Goal: Transaction & Acquisition: Purchase product/service

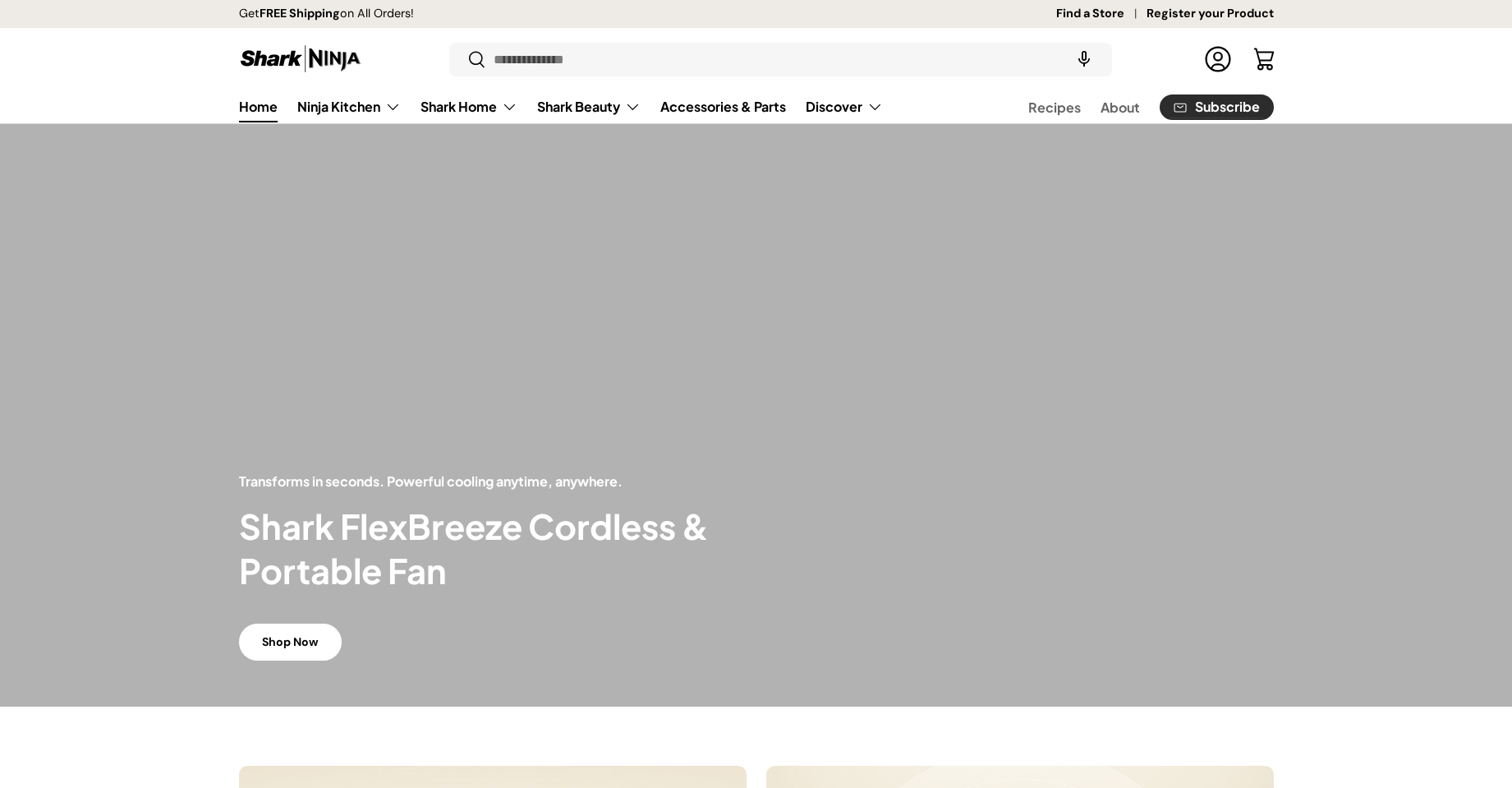
click at [504, 59] on input "Search" at bounding box center [779, 59] width 662 height 34
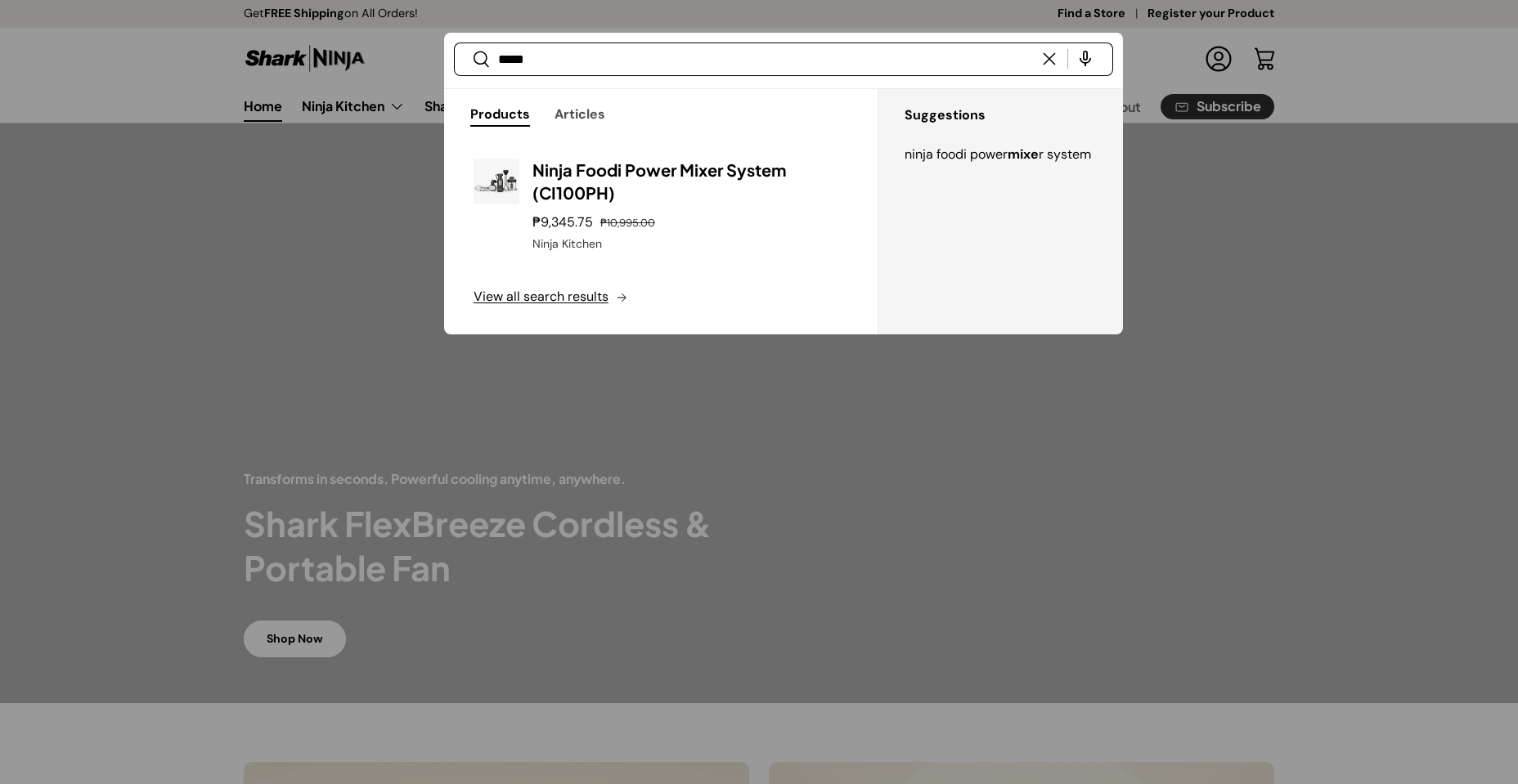
type input "*****"
click at [454, 41] on button "Search" at bounding box center [472, 60] width 36 height 38
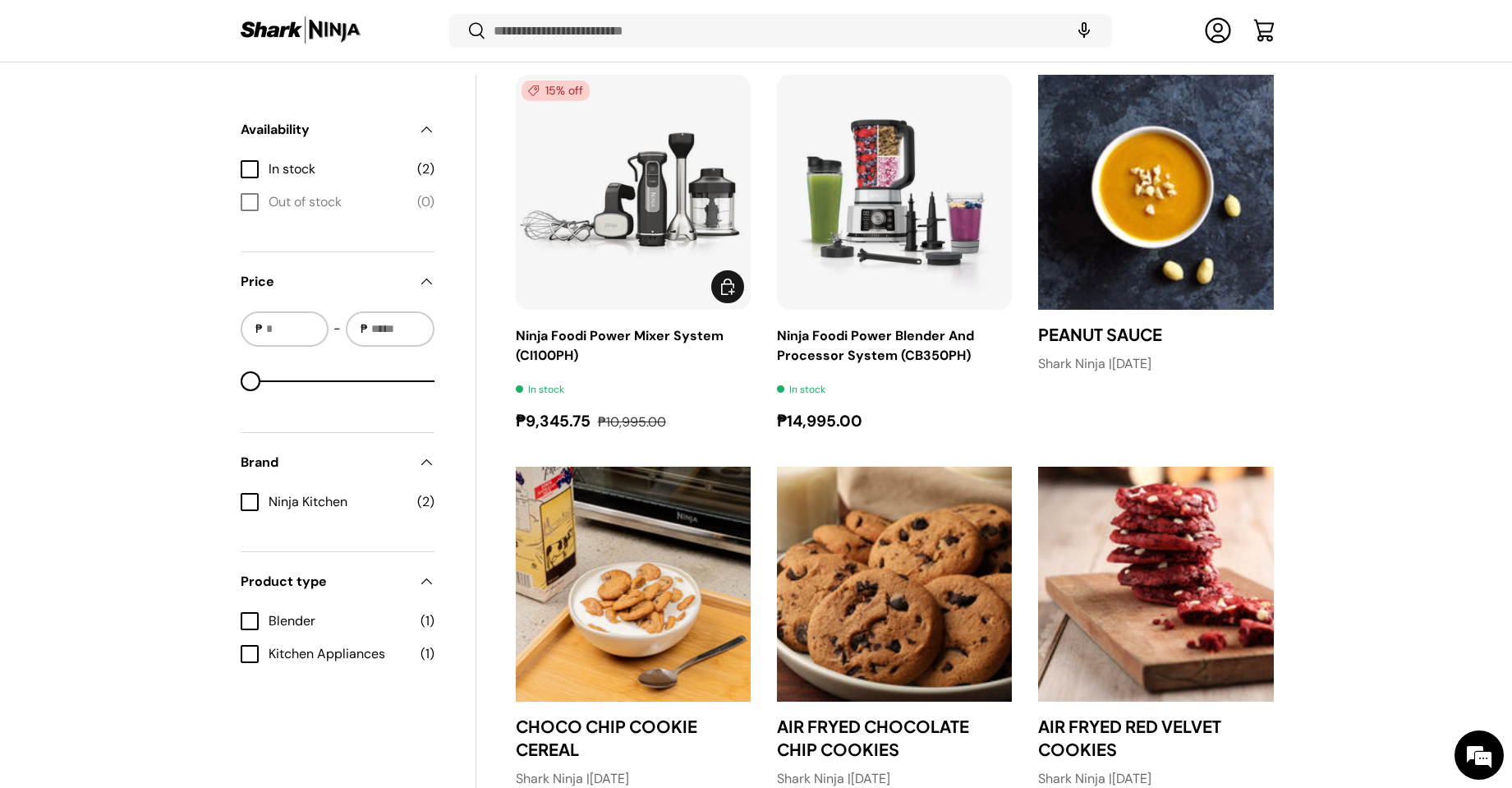
click at [0, 0] on img "Ninja Foodi Power Mixer System (CI100PH)" at bounding box center [0, 0] width 0 height 0
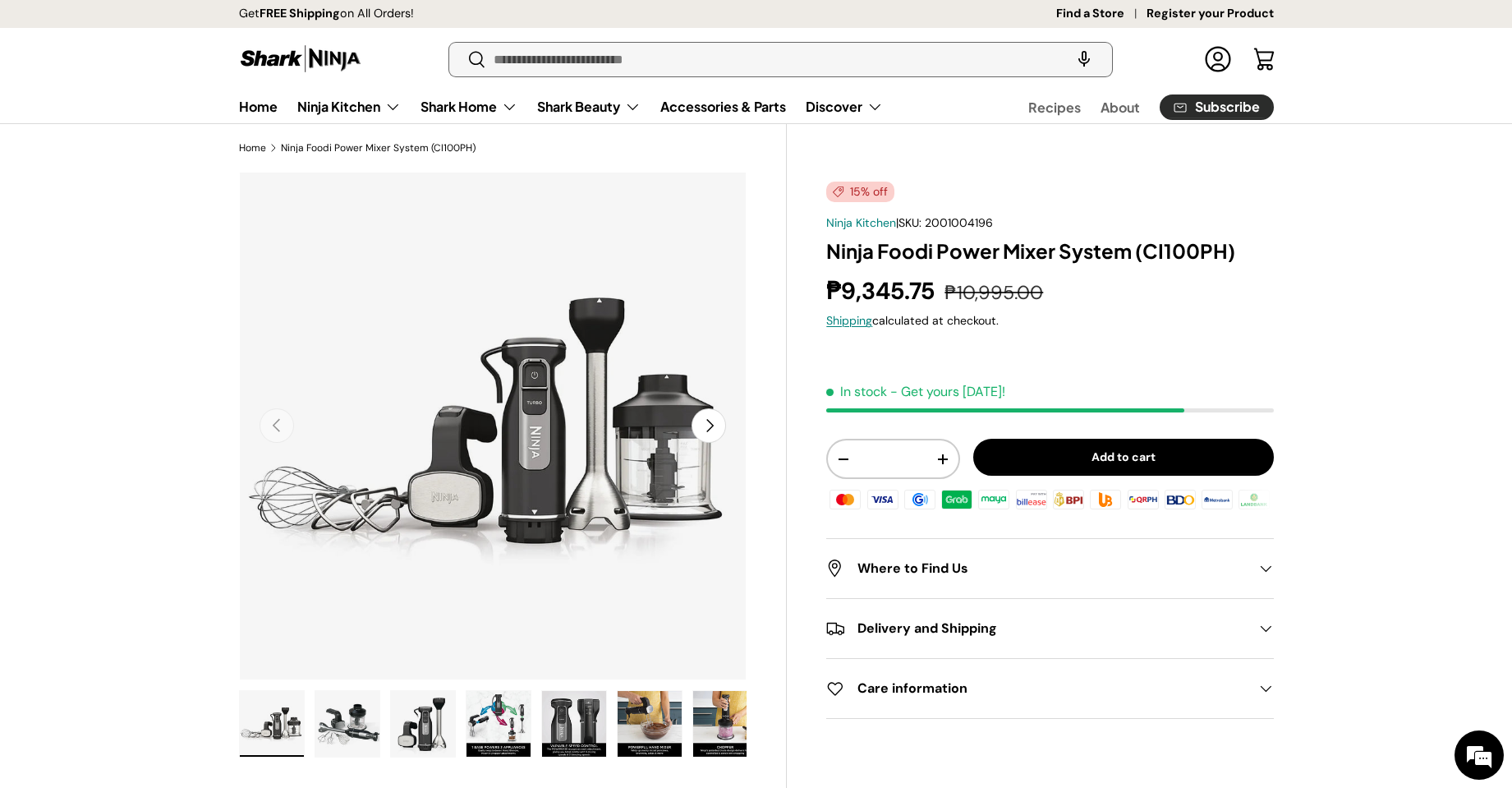
click at [529, 63] on input "Search" at bounding box center [779, 59] width 662 height 34
type input "*********"
click at [449, 41] on button "Search" at bounding box center [467, 61] width 37 height 39
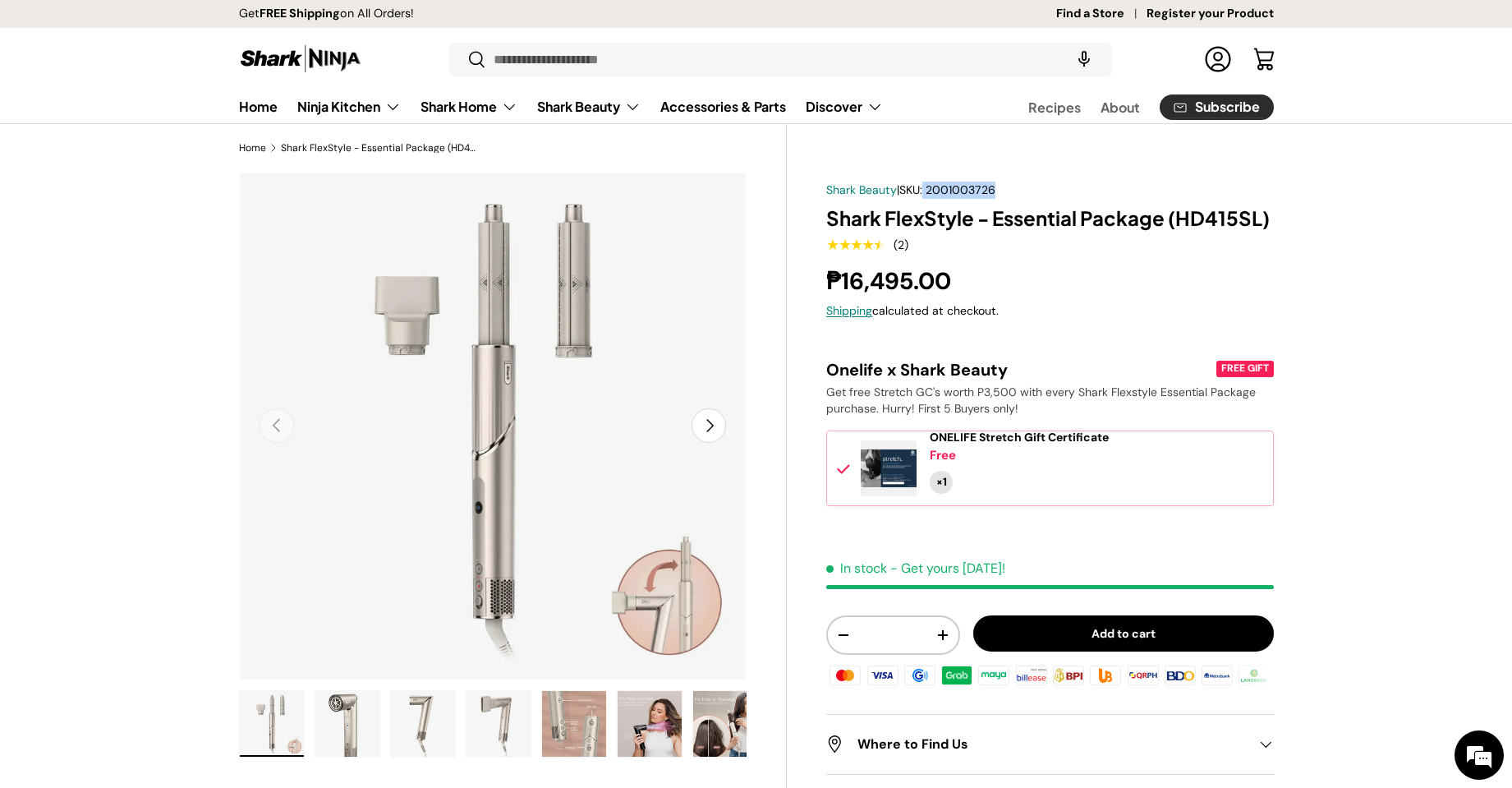
click at [934, 193] on div "Shark Beauty | SKU: 2001003726" at bounding box center [1050, 190] width 447 height 17
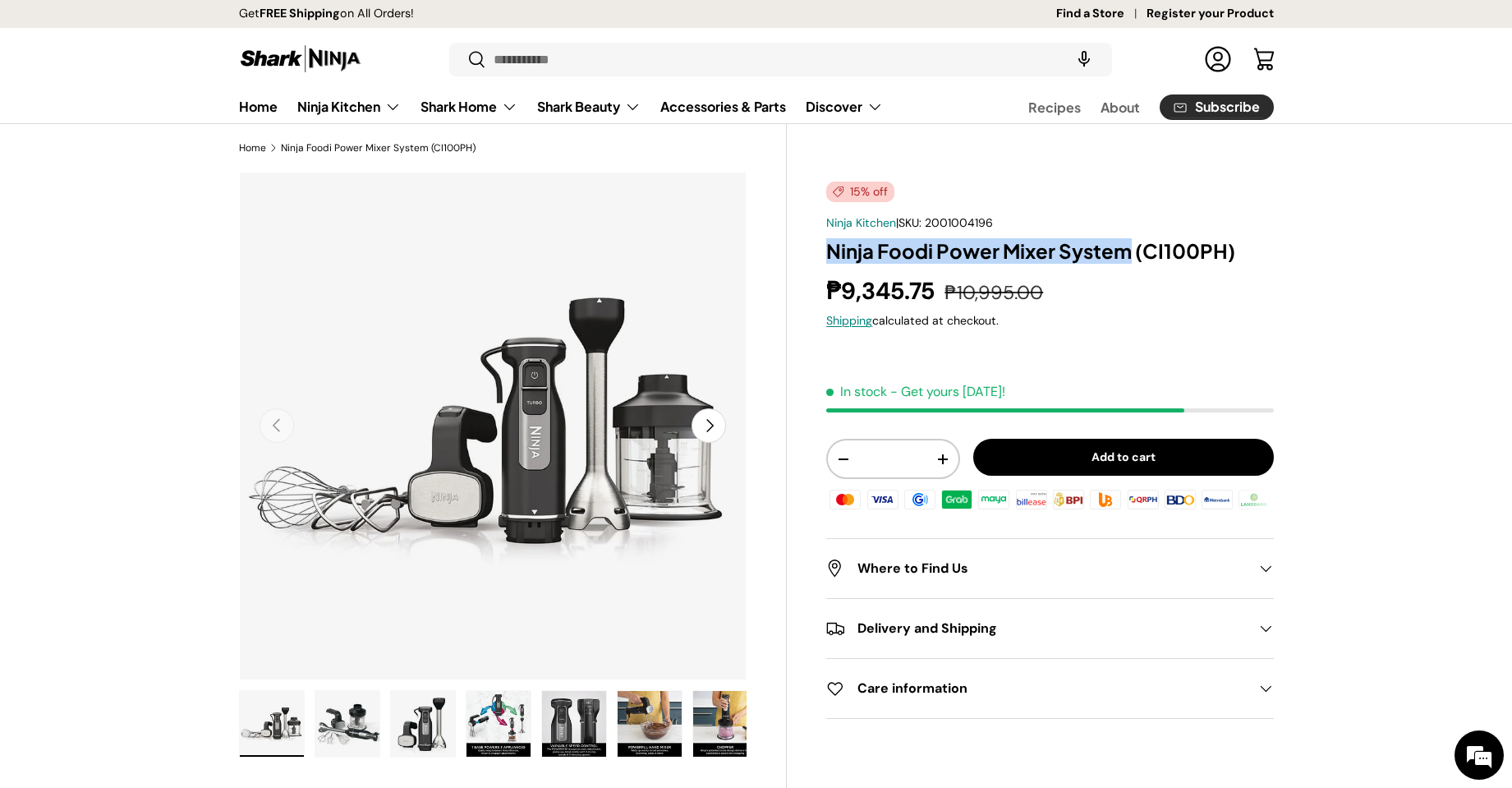
drag, startPoint x: 828, startPoint y: 254, endPoint x: 1131, endPoint y: 257, distance: 303.0
click at [1131, 257] on h1 "Ninja Foodi Power Mixer System (CI100PH)" at bounding box center [1050, 250] width 447 height 25
copy h1 "Ninja Foodi Power Mixer System"
click at [1245, 254] on h1 "Ninja Foodi Power Mixer System (CI100PH)" at bounding box center [1050, 250] width 447 height 25
copy h1 "Ninja Foodi Power Mixer System (CI100PH)"
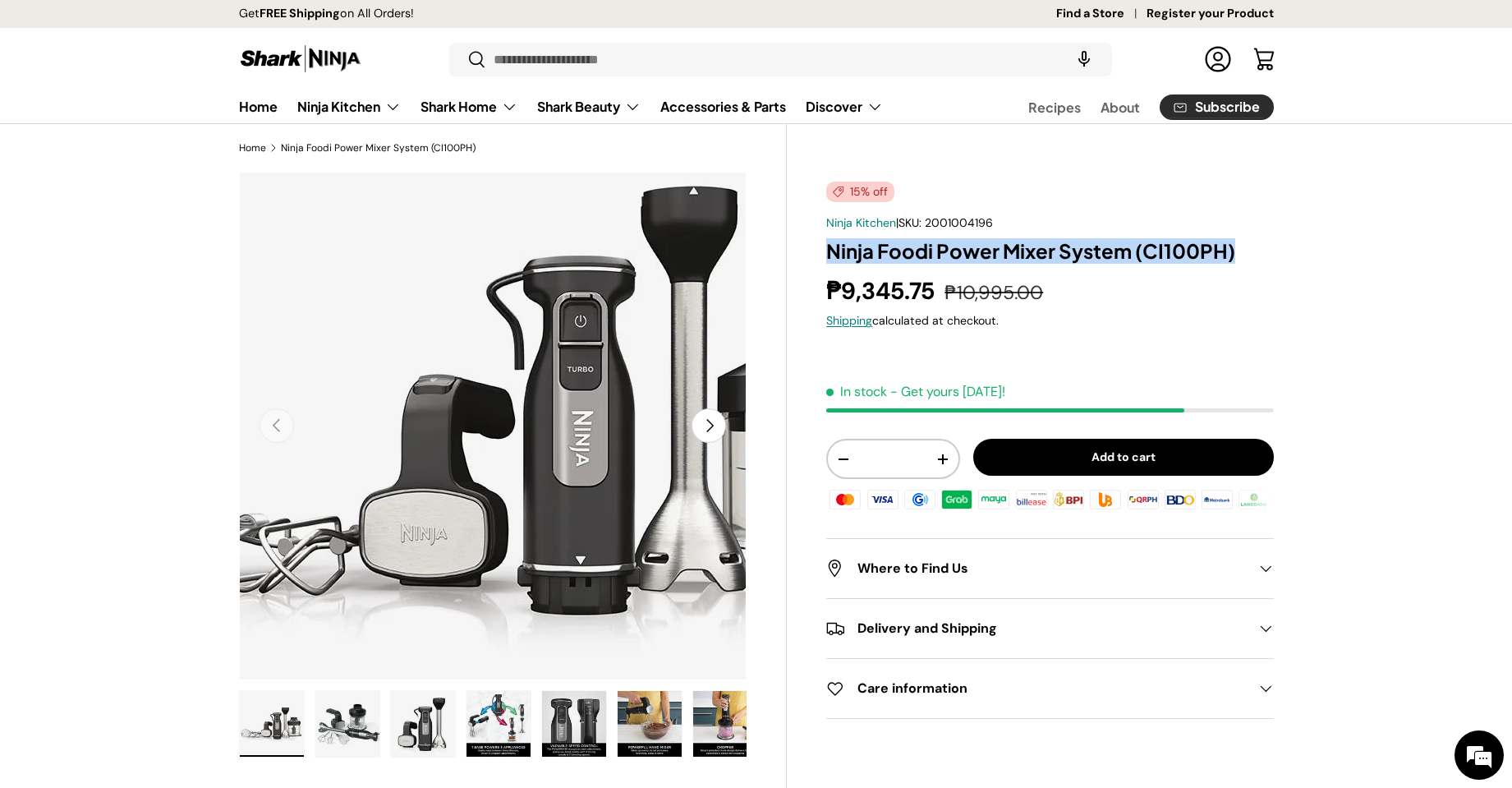
click at [472, 447] on img "Gallery Viewer" at bounding box center [493, 426] width 508 height 509
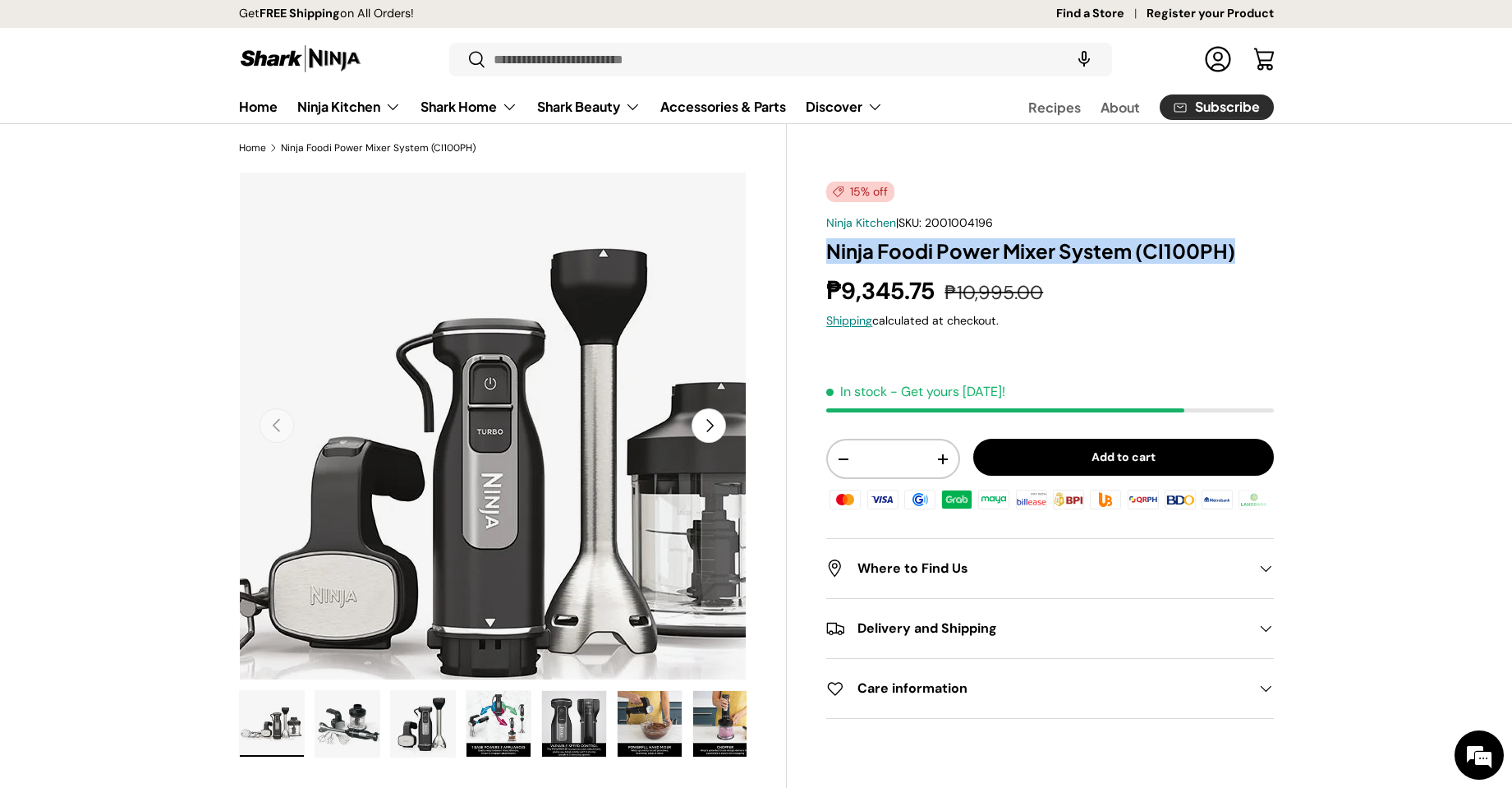
click at [594, 363] on img "Gallery Viewer" at bounding box center [493, 426] width 508 height 509
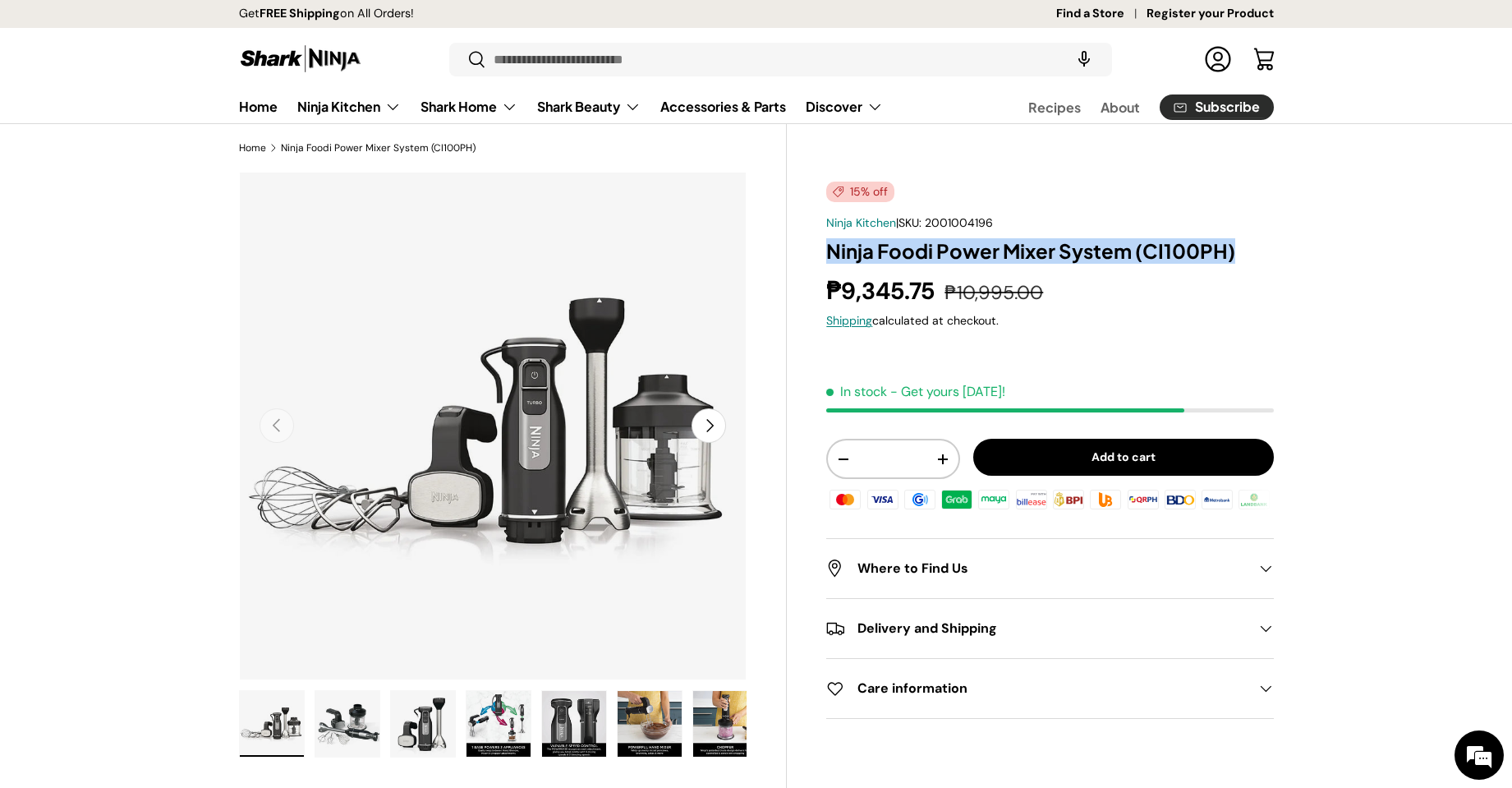
click at [520, 712] on img "Gallery Viewer" at bounding box center [498, 723] width 65 height 66
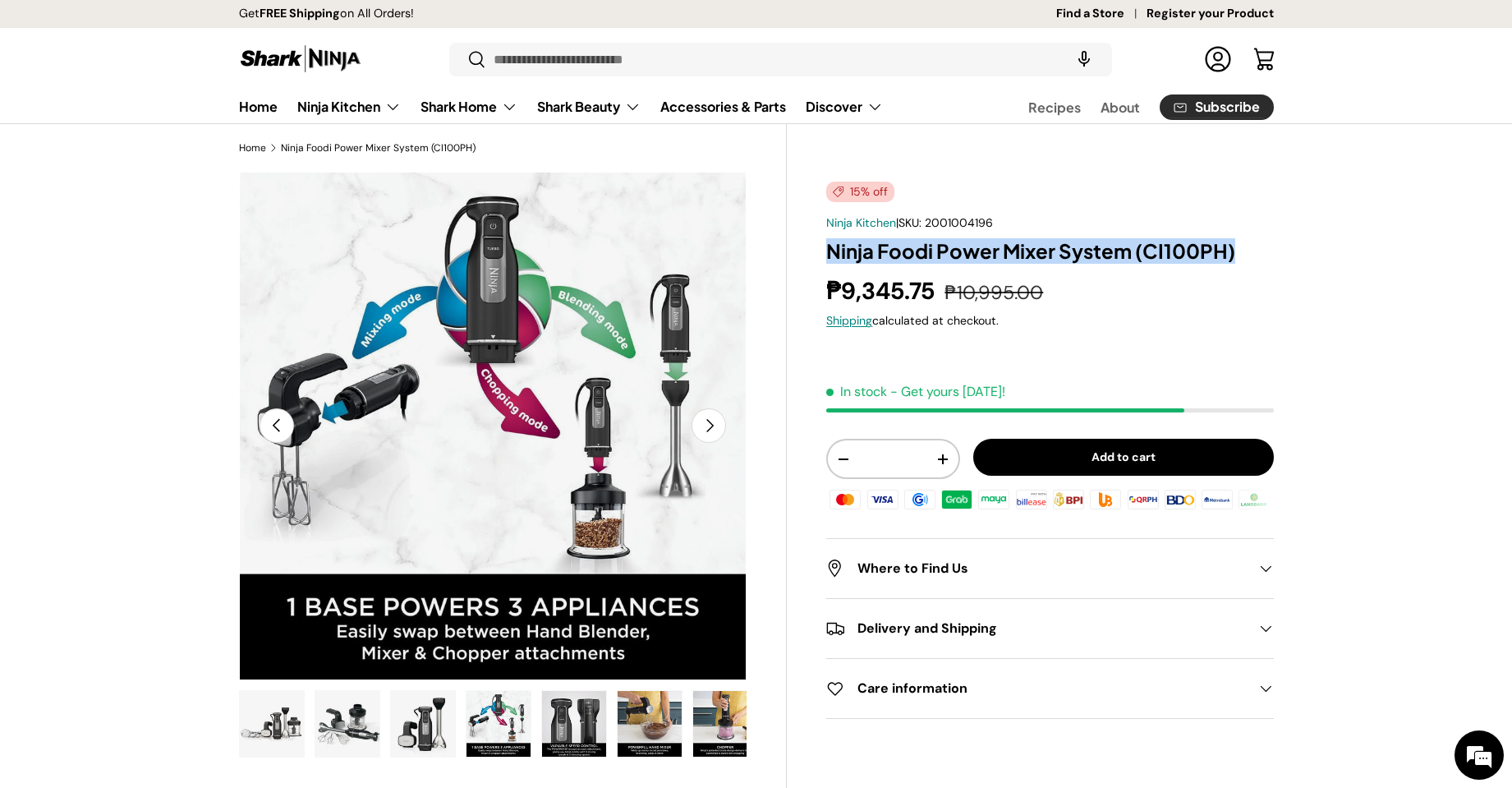
click at [566, 719] on img "Gallery Viewer" at bounding box center [574, 723] width 65 height 66
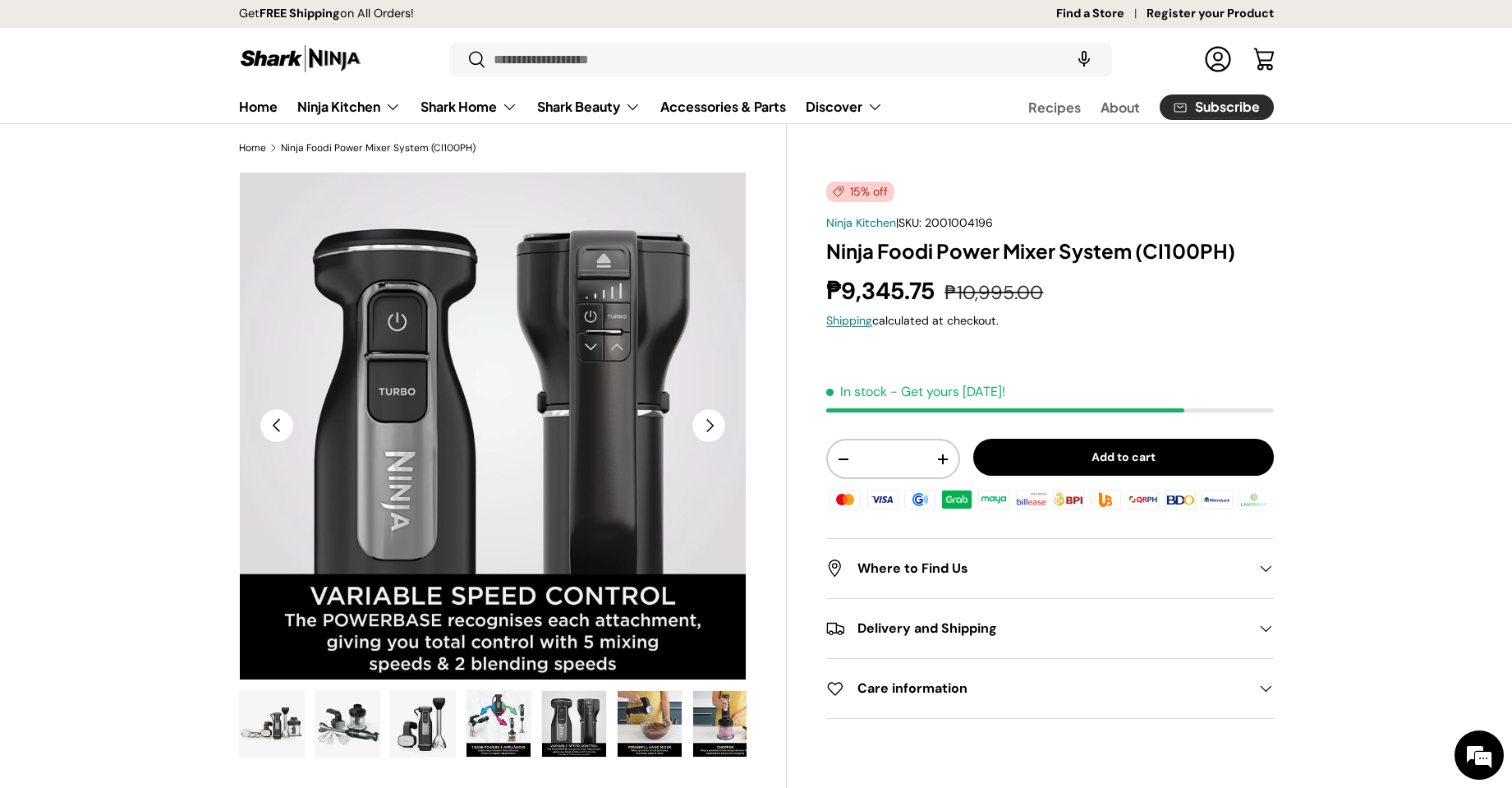
click at [387, 724] on ul "Load image 1 in gallery view Load image 2 in gallery view Load image 3 in galle…" at bounding box center [493, 725] width 508 height 72
click at [357, 721] on img "Gallery Viewer" at bounding box center [347, 723] width 65 height 66
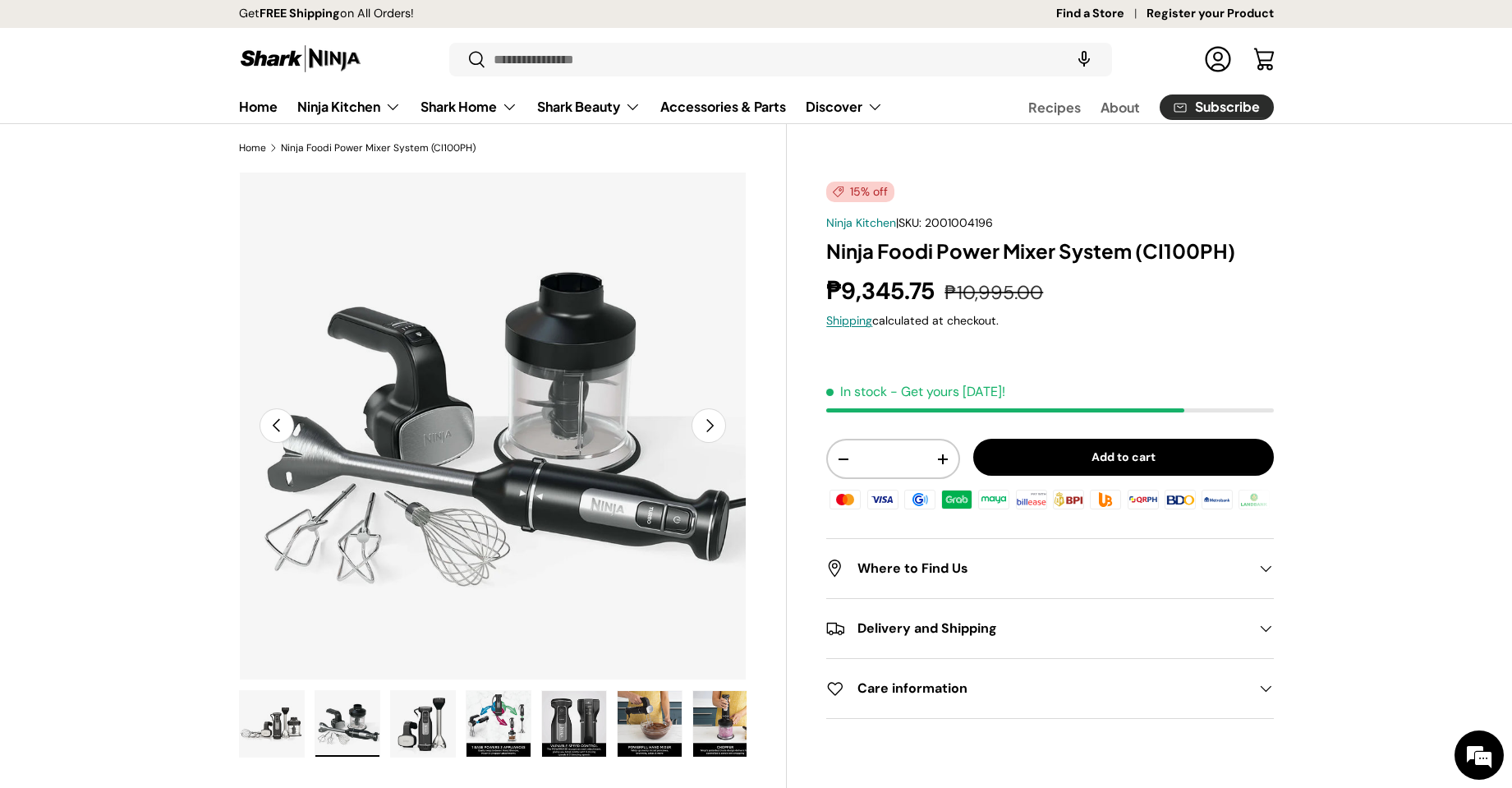
click at [285, 722] on img "Gallery Viewer" at bounding box center [272, 723] width 65 height 66
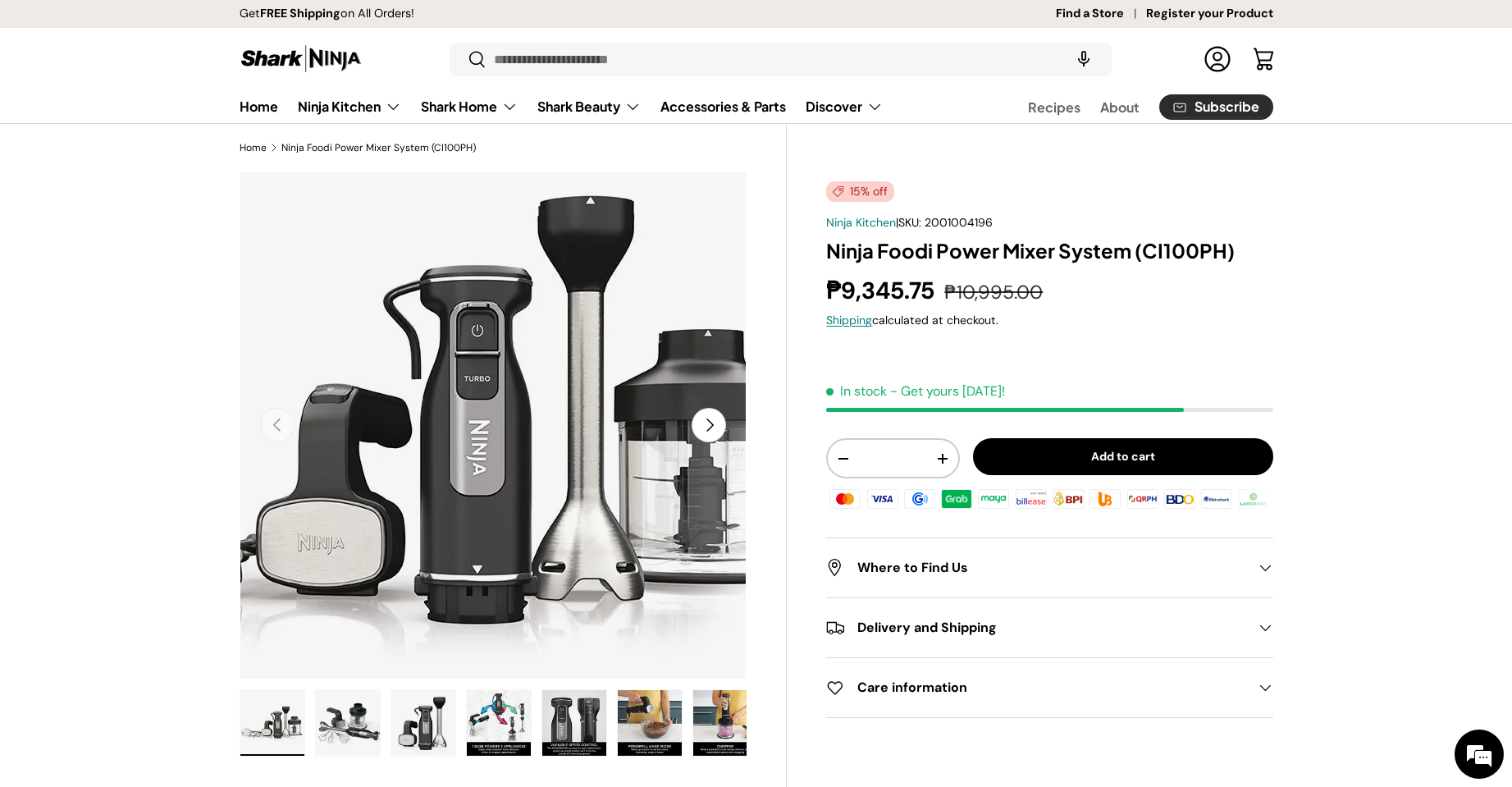
click at [611, 433] on img "Gallery Viewer" at bounding box center [493, 425] width 508 height 508
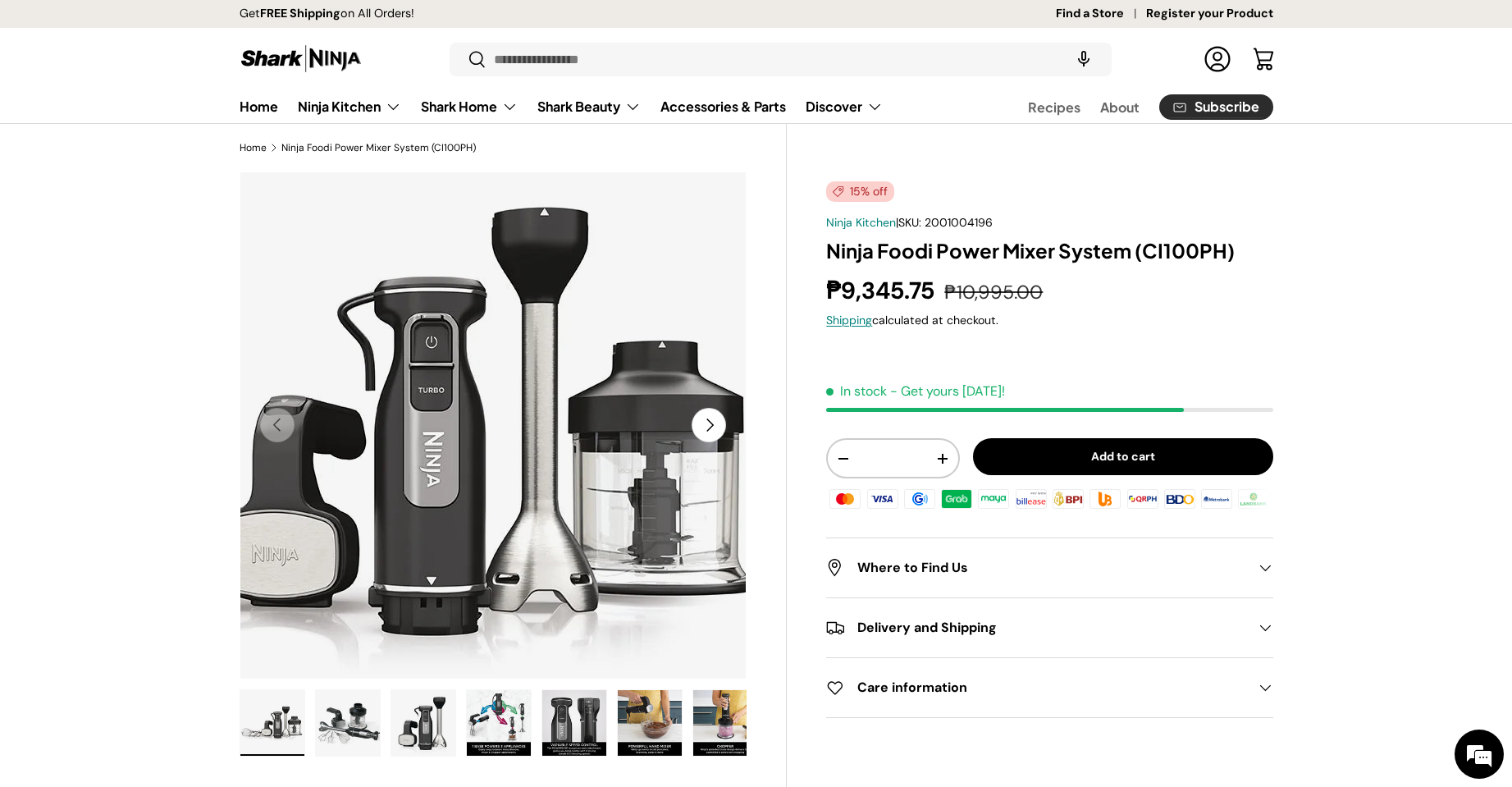
click at [672, 418] on img "Gallery Viewer" at bounding box center [493, 425] width 508 height 508
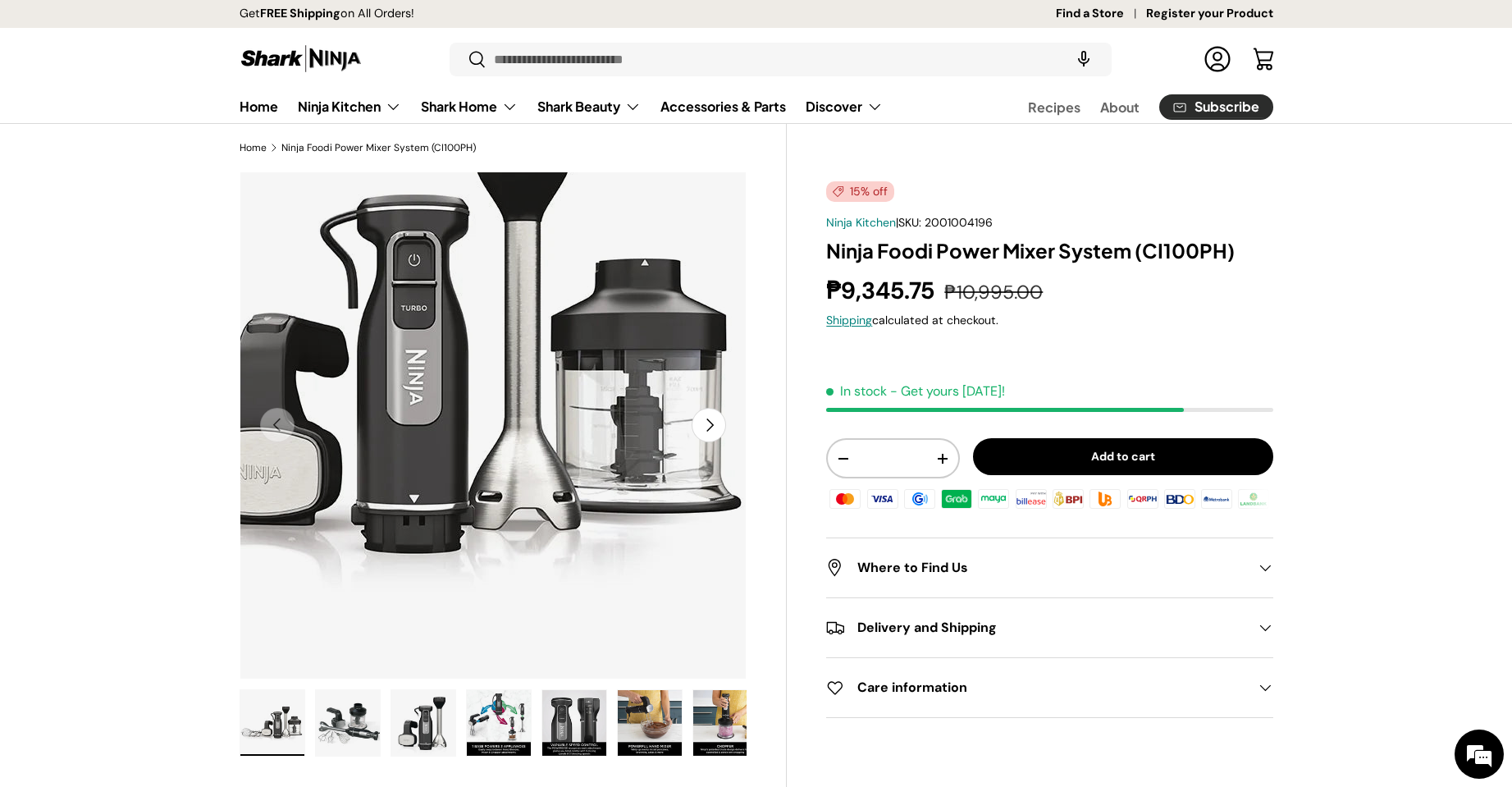
click at [696, 527] on img "Gallery Viewer" at bounding box center [493, 425] width 508 height 508
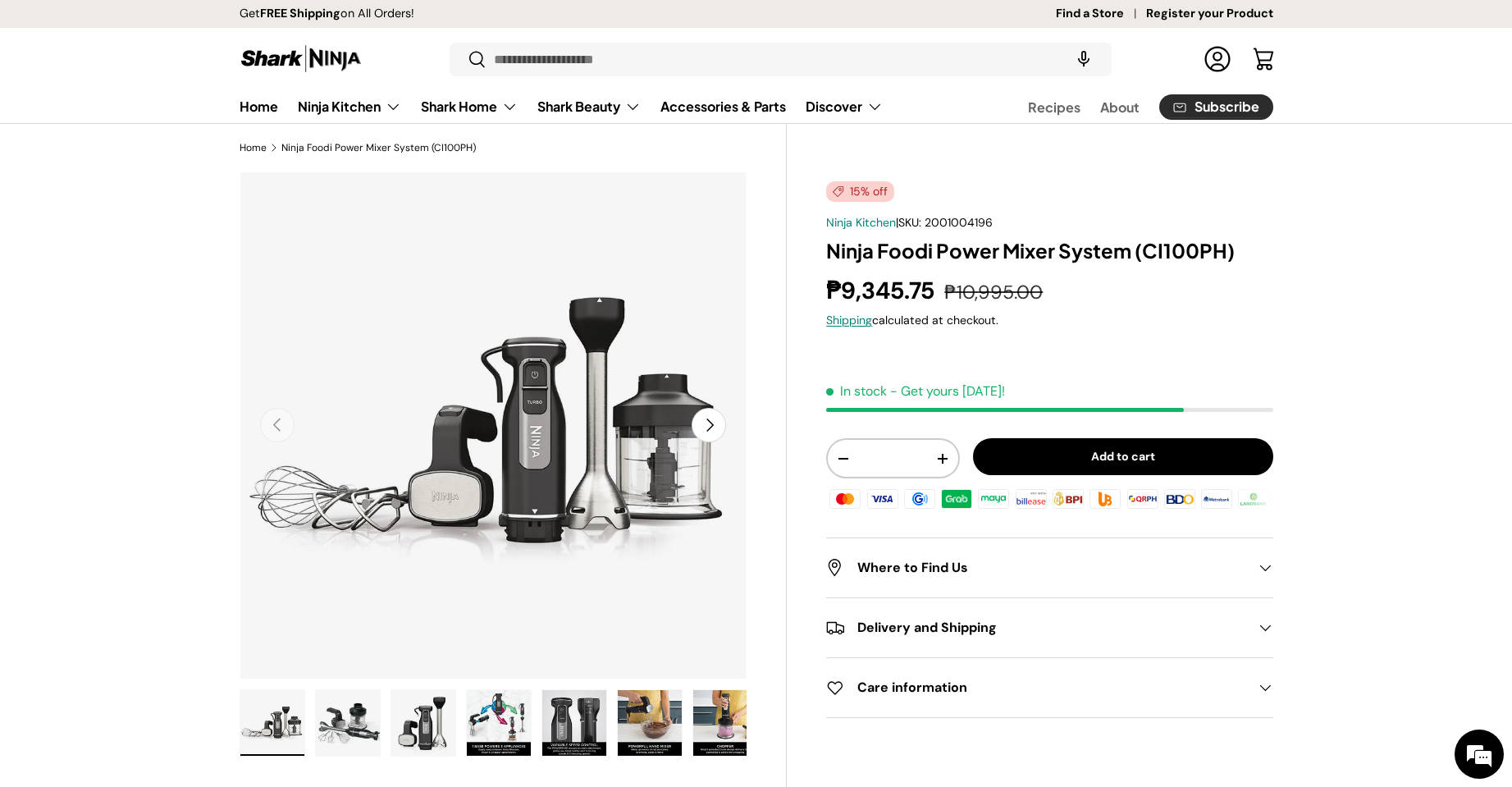
click at [705, 426] on button "Next" at bounding box center [709, 425] width 35 height 35
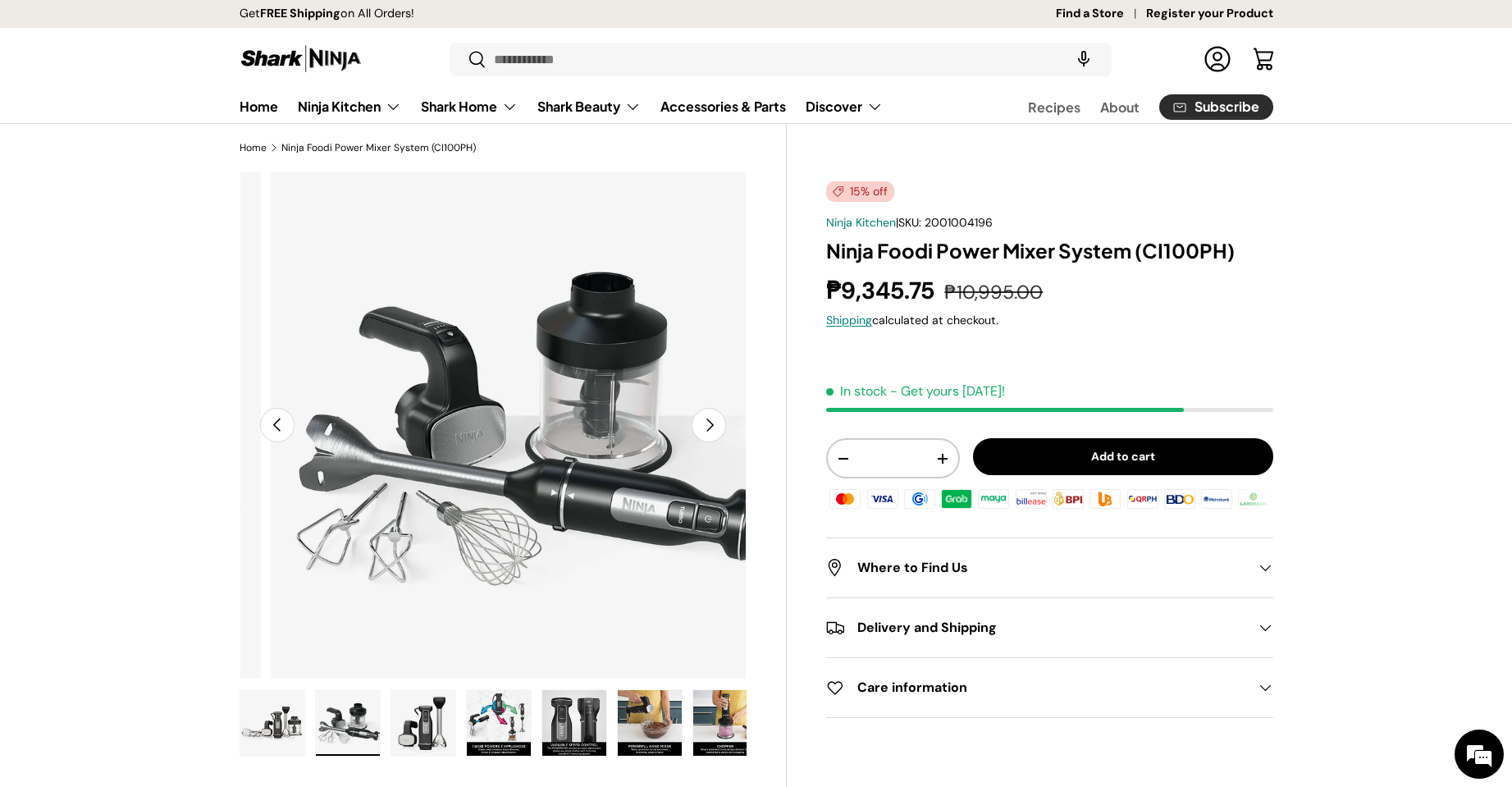
scroll to position [0, 516]
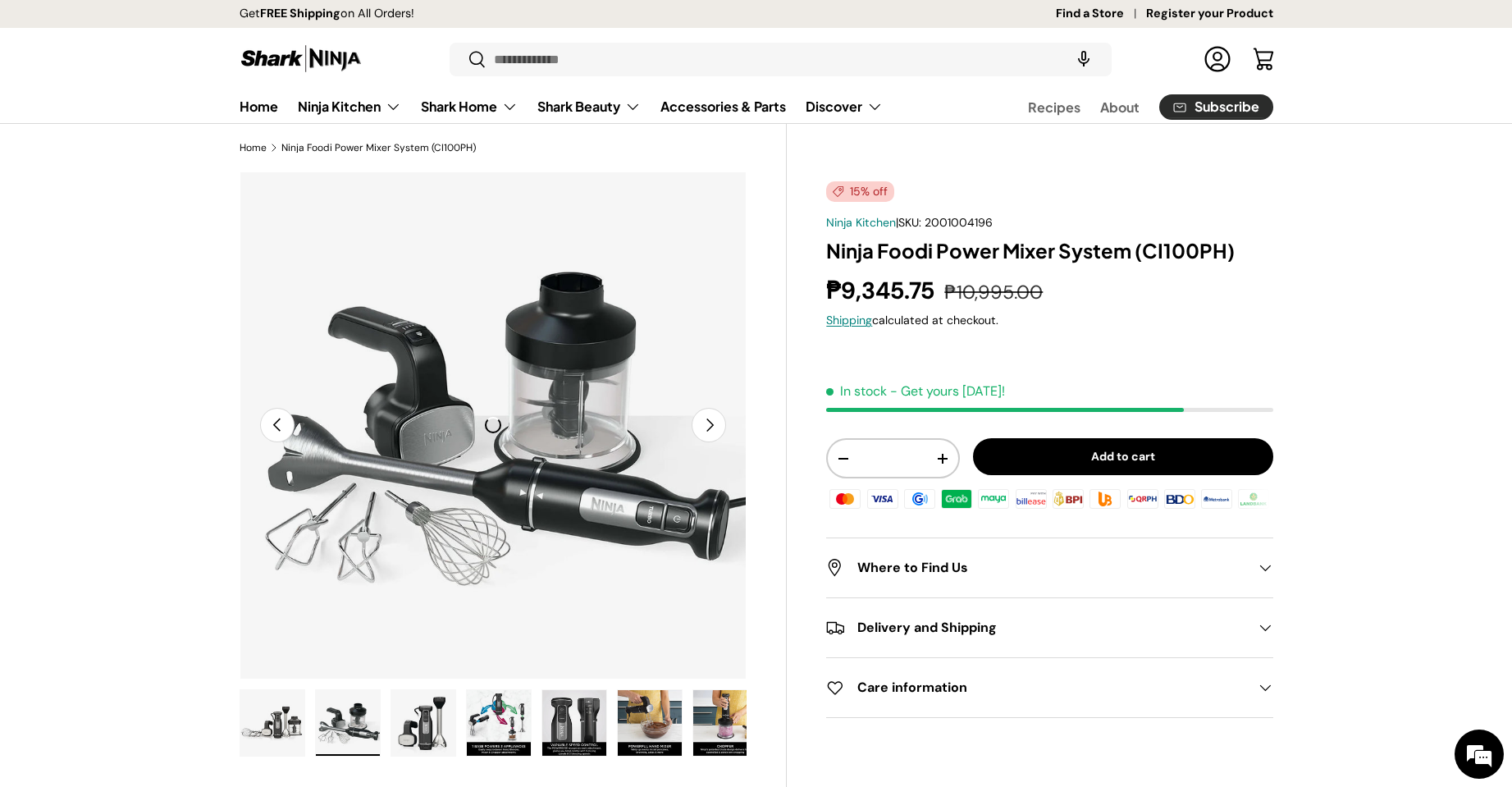
click at [499, 472] on img "Gallery Viewer" at bounding box center [492, 425] width 508 height 508
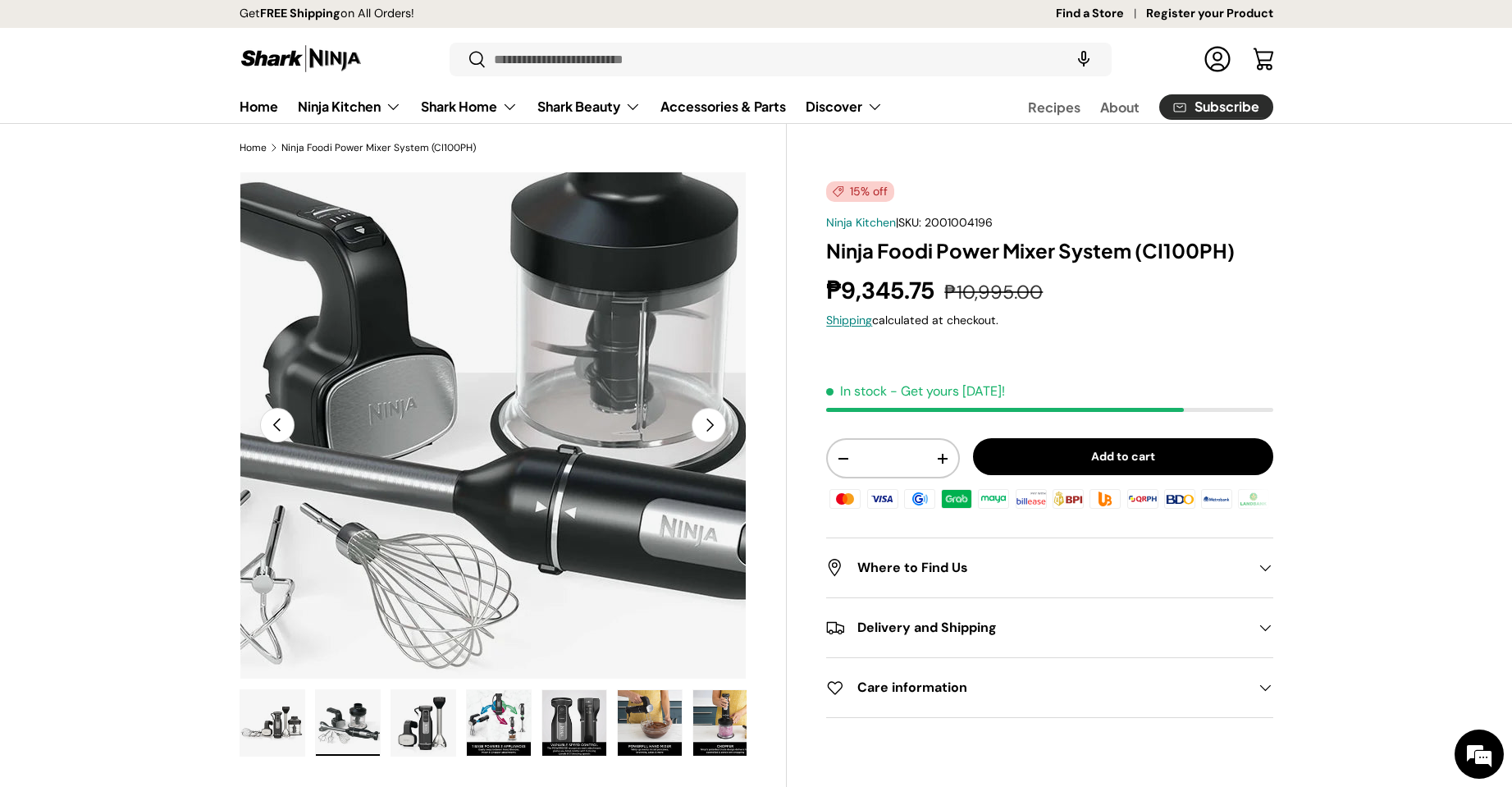
click at [499, 472] on img "Gallery Viewer" at bounding box center [492, 425] width 508 height 508
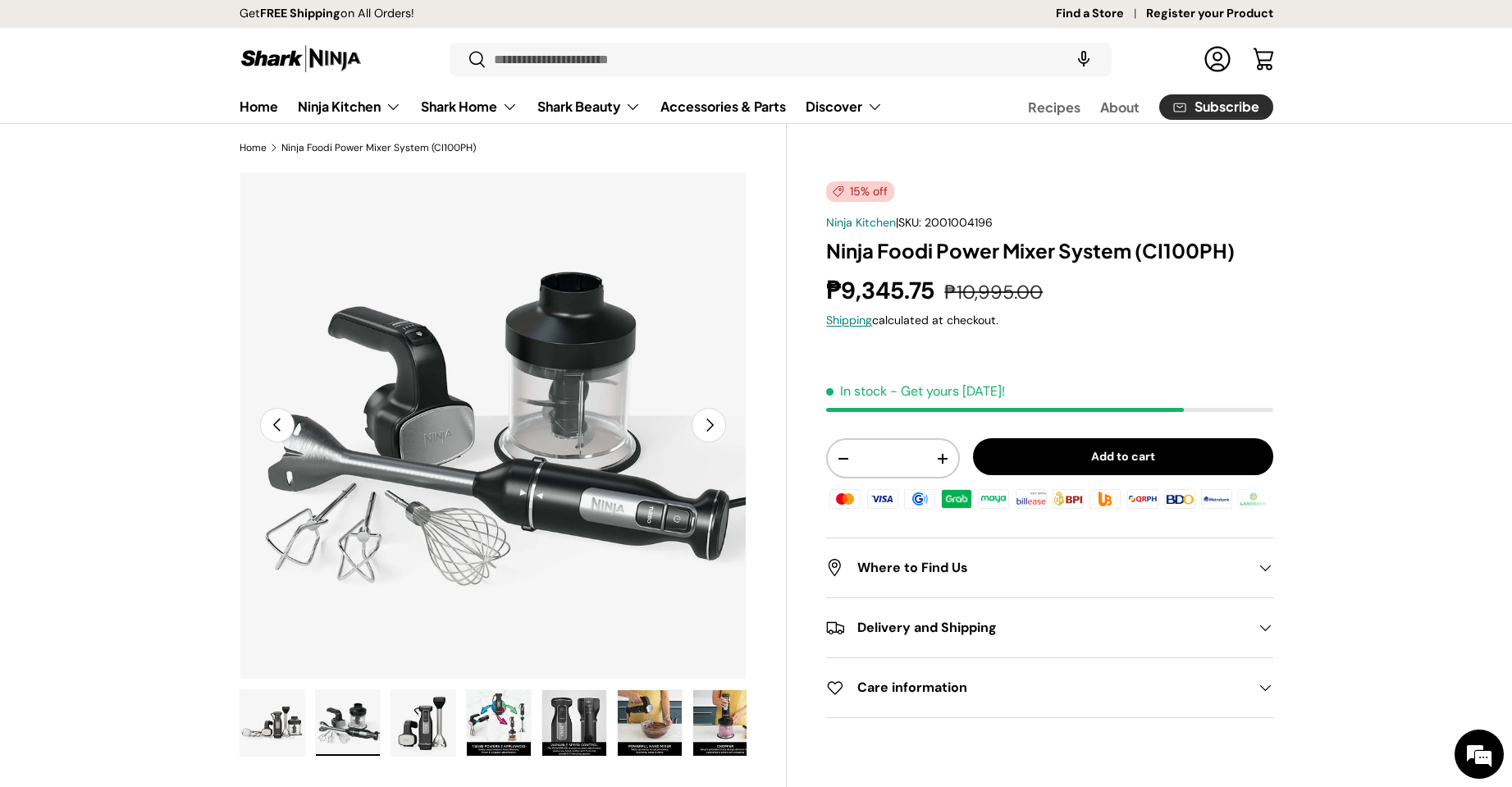
click at [276, 423] on button "Previous" at bounding box center [277, 425] width 35 height 35
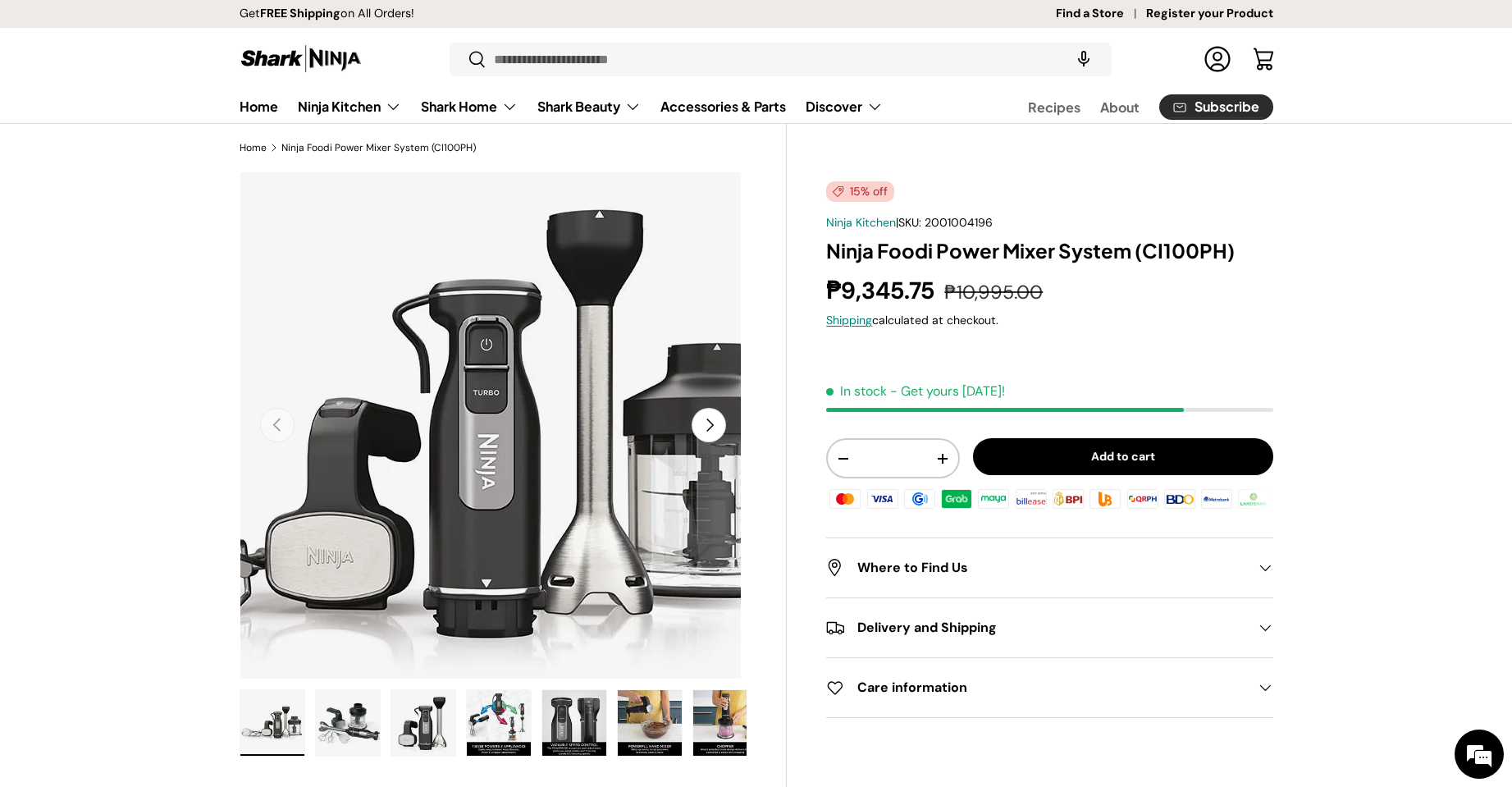
scroll to position [0, 0]
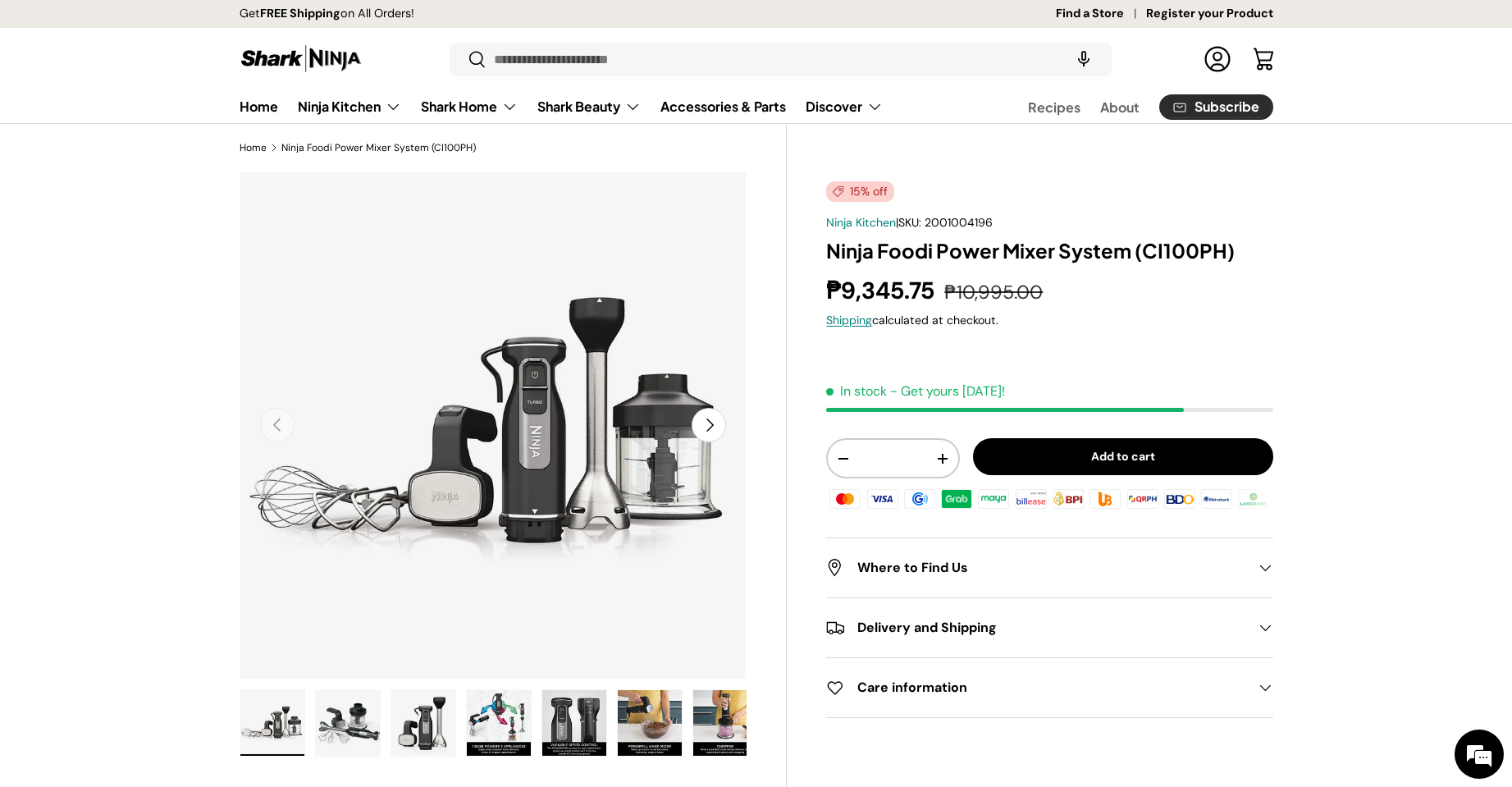
click at [715, 430] on button "Next" at bounding box center [709, 425] width 35 height 35
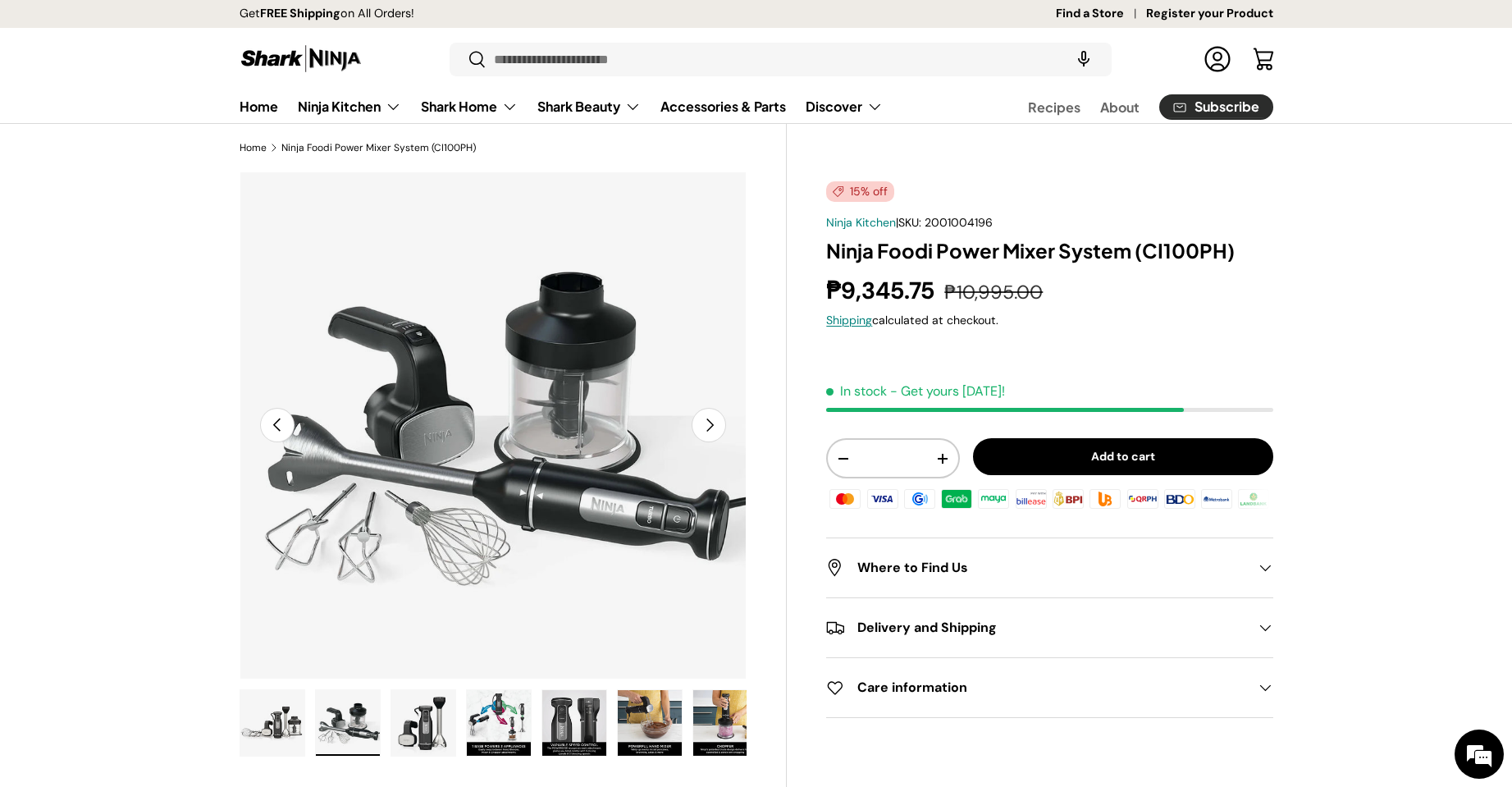
click at [715, 430] on button "Next" at bounding box center [709, 425] width 35 height 35
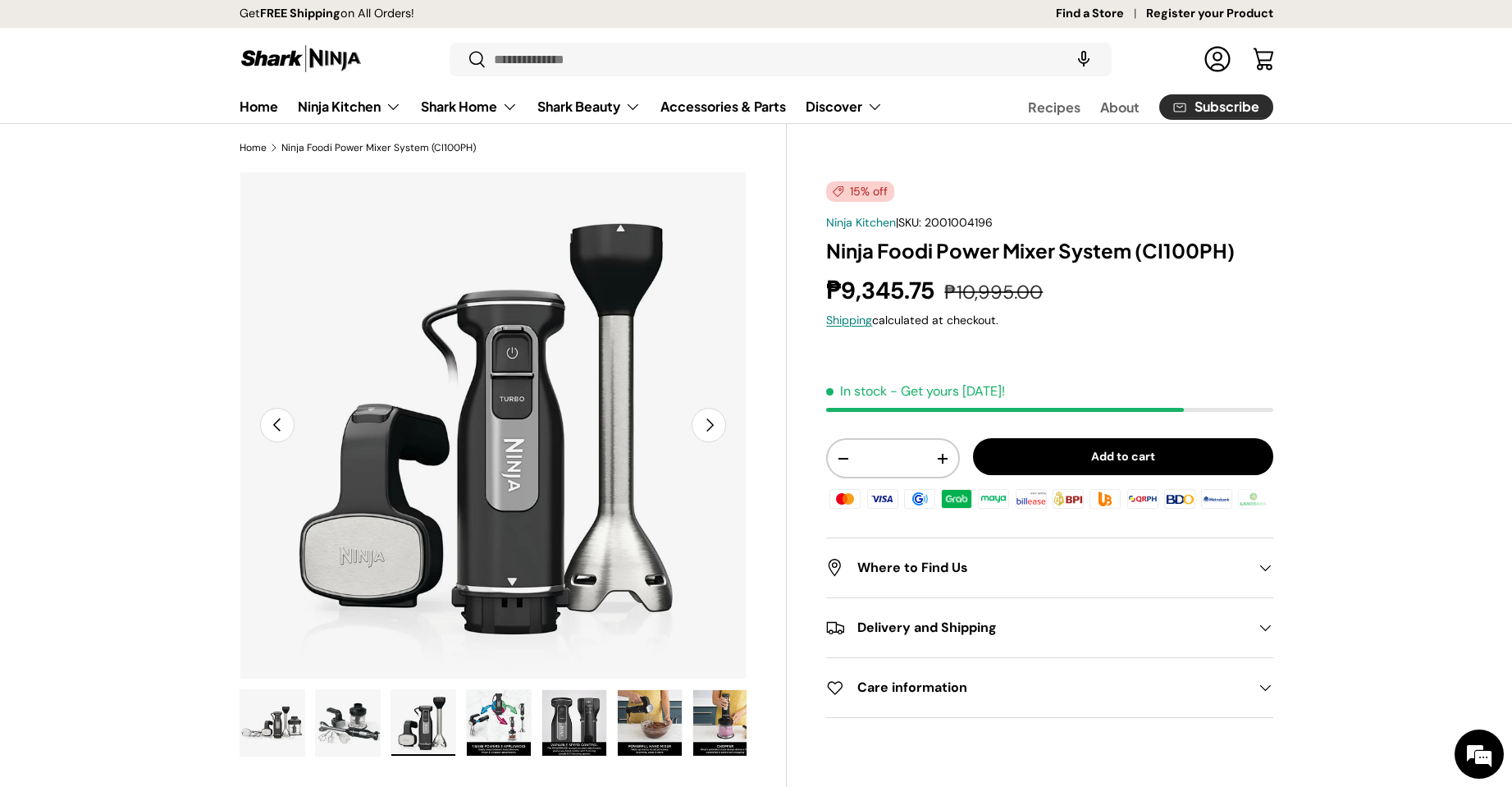
click at [711, 430] on button "Next" at bounding box center [709, 425] width 35 height 35
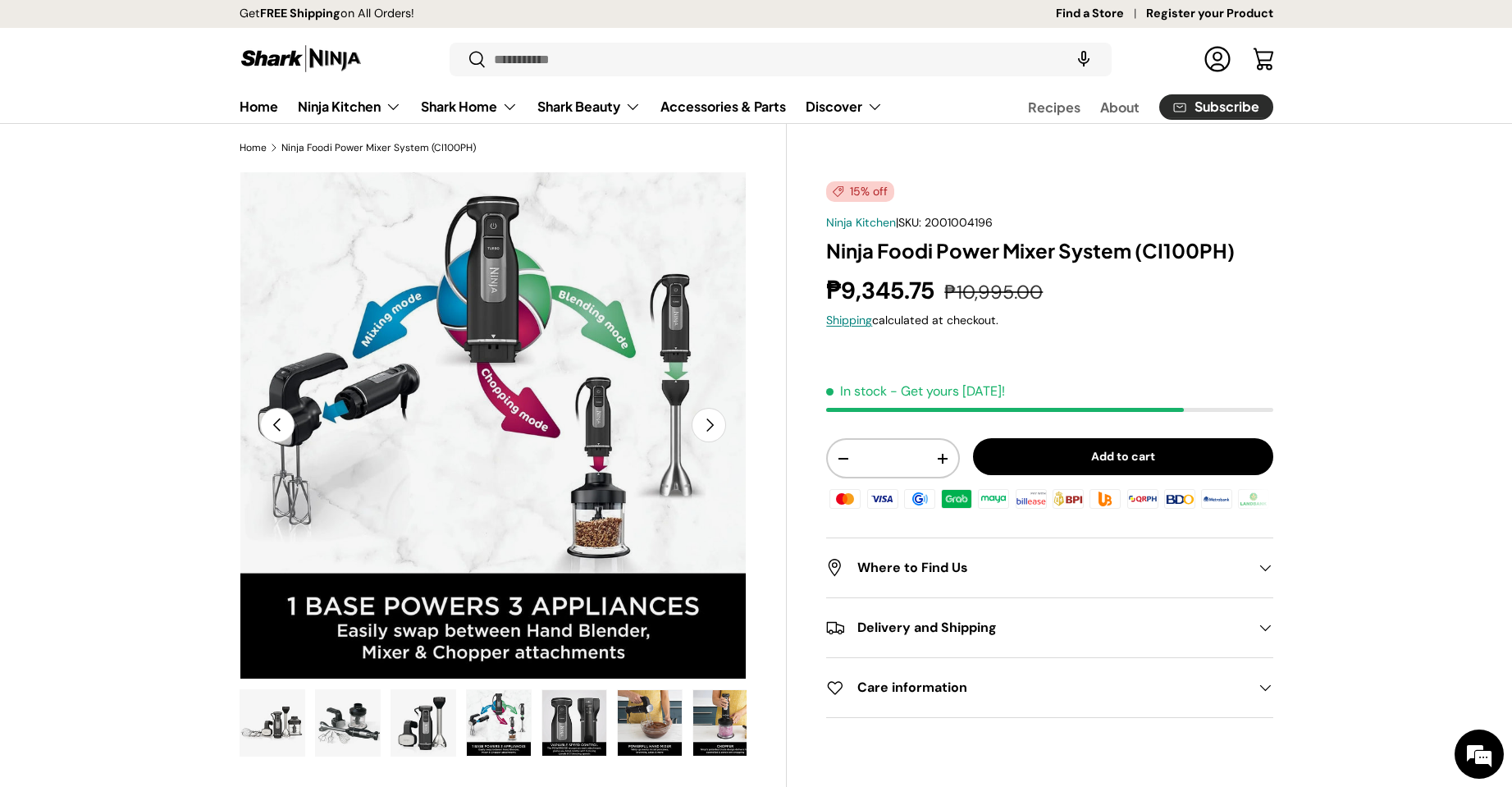
click at [711, 430] on button "Next" at bounding box center [709, 425] width 35 height 35
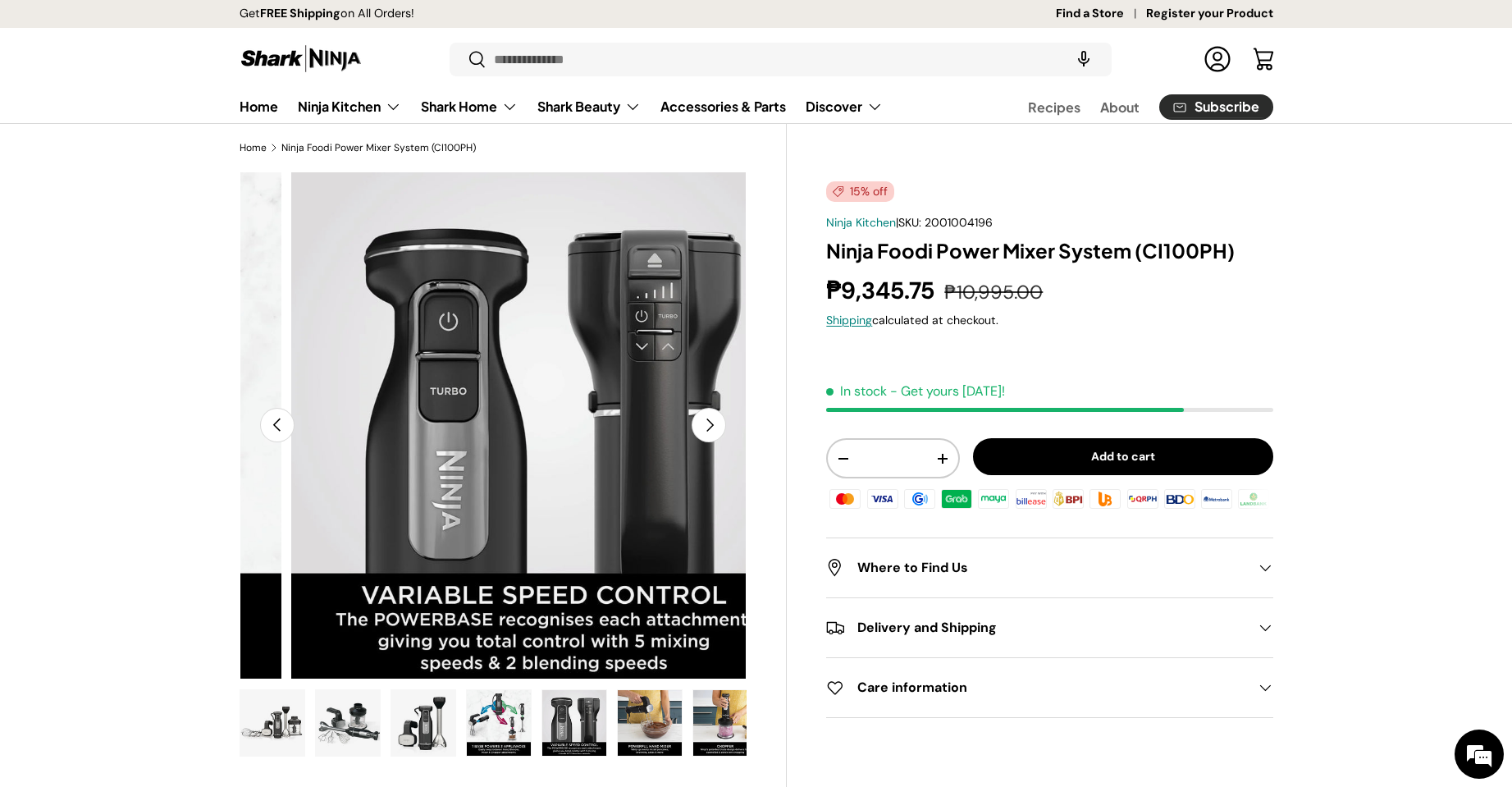
scroll to position [0, 2063]
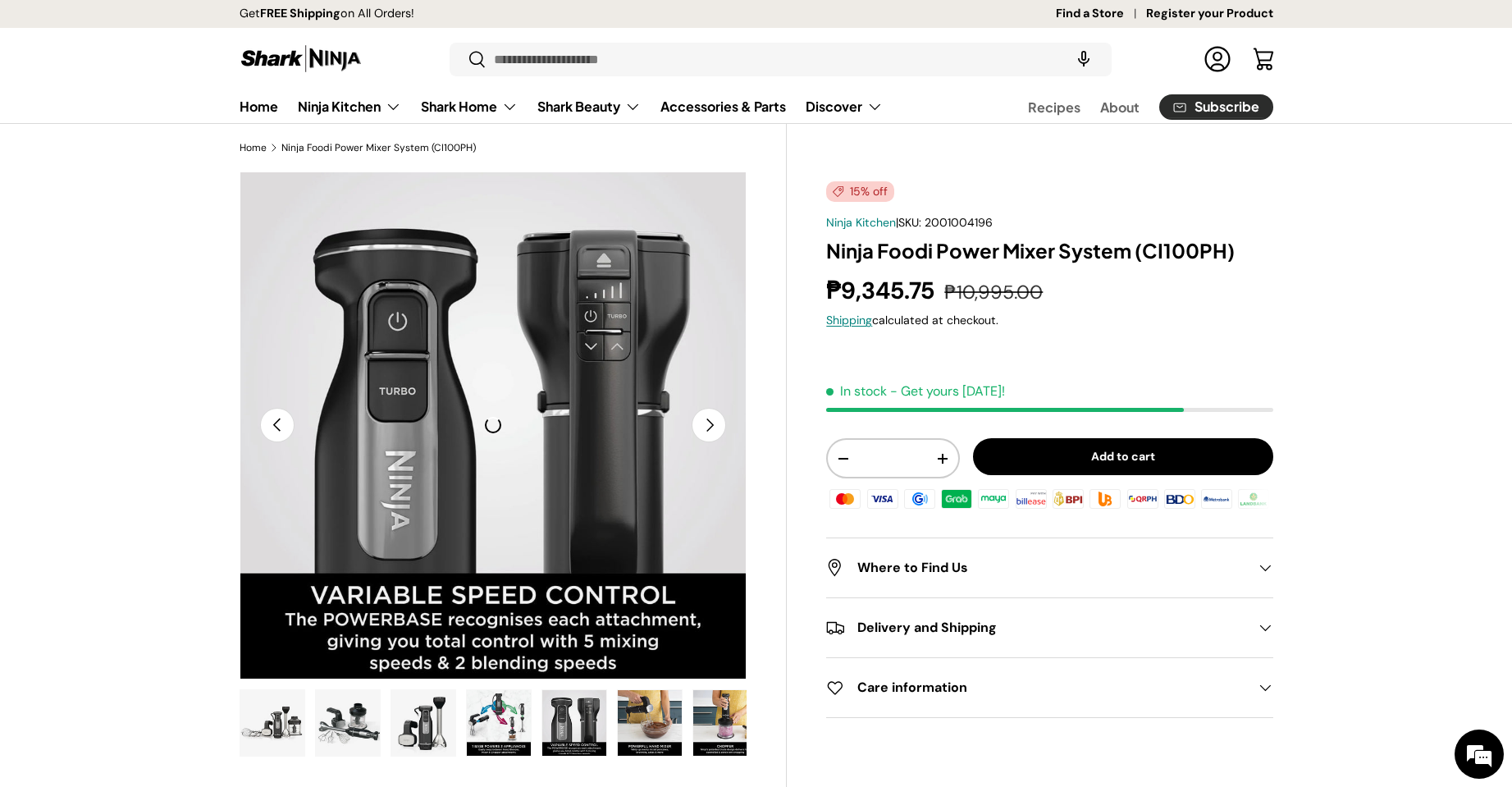
click at [297, 426] on img "Gallery Viewer" at bounding box center [493, 425] width 508 height 508
click at [281, 426] on button "Previous" at bounding box center [277, 425] width 35 height 35
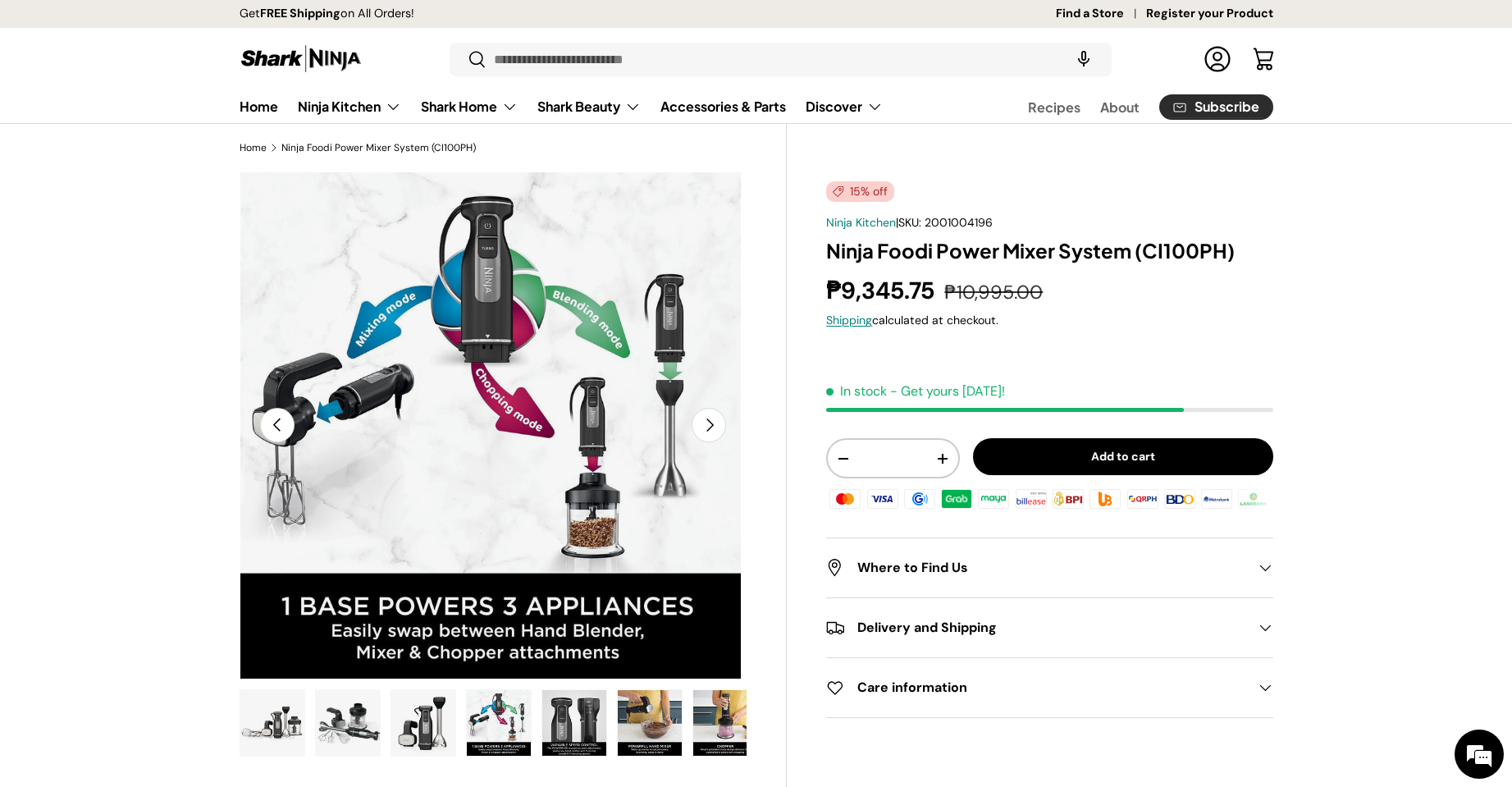
scroll to position [0, 1547]
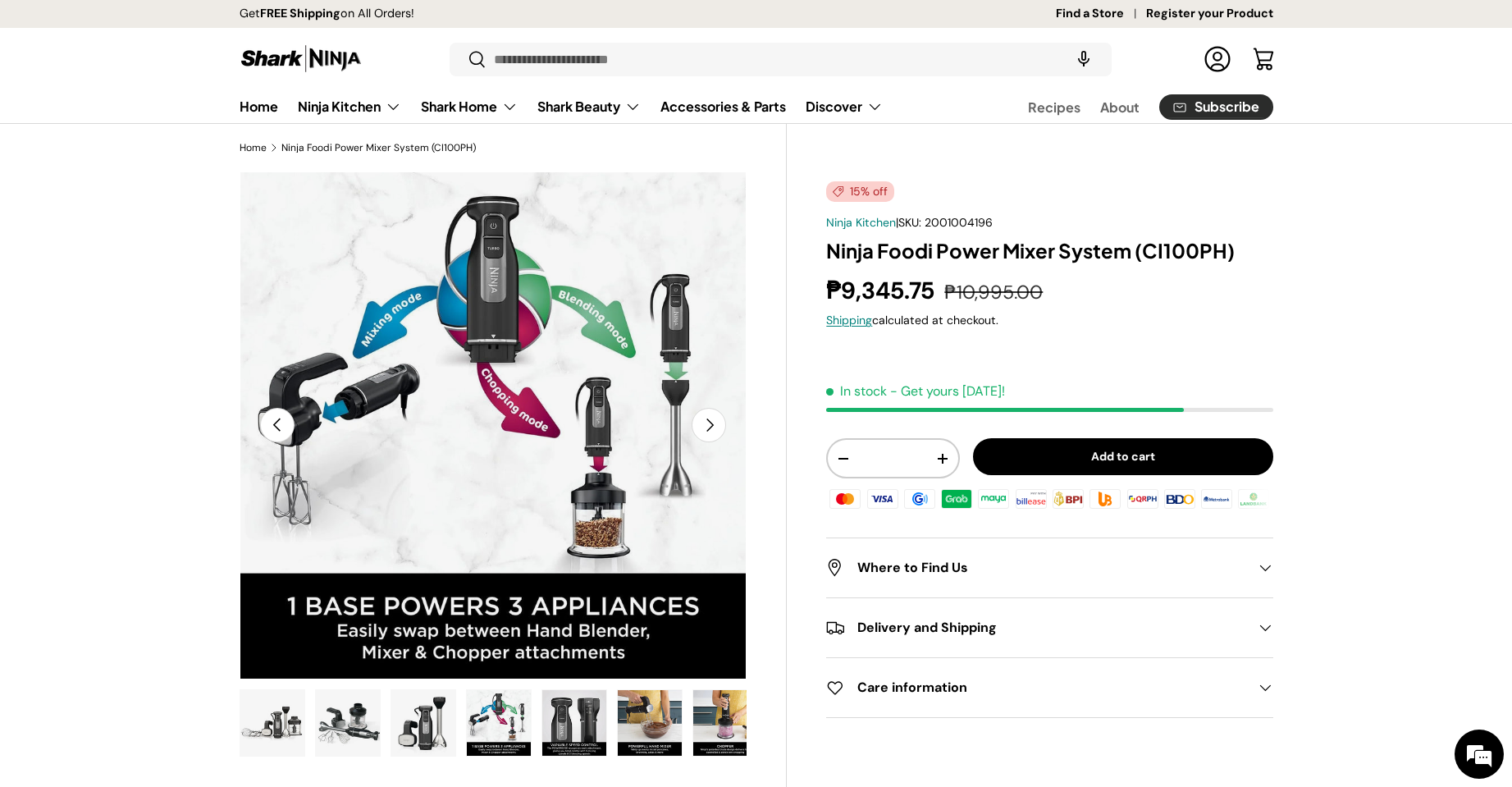
click at [710, 422] on button "Next" at bounding box center [709, 425] width 35 height 35
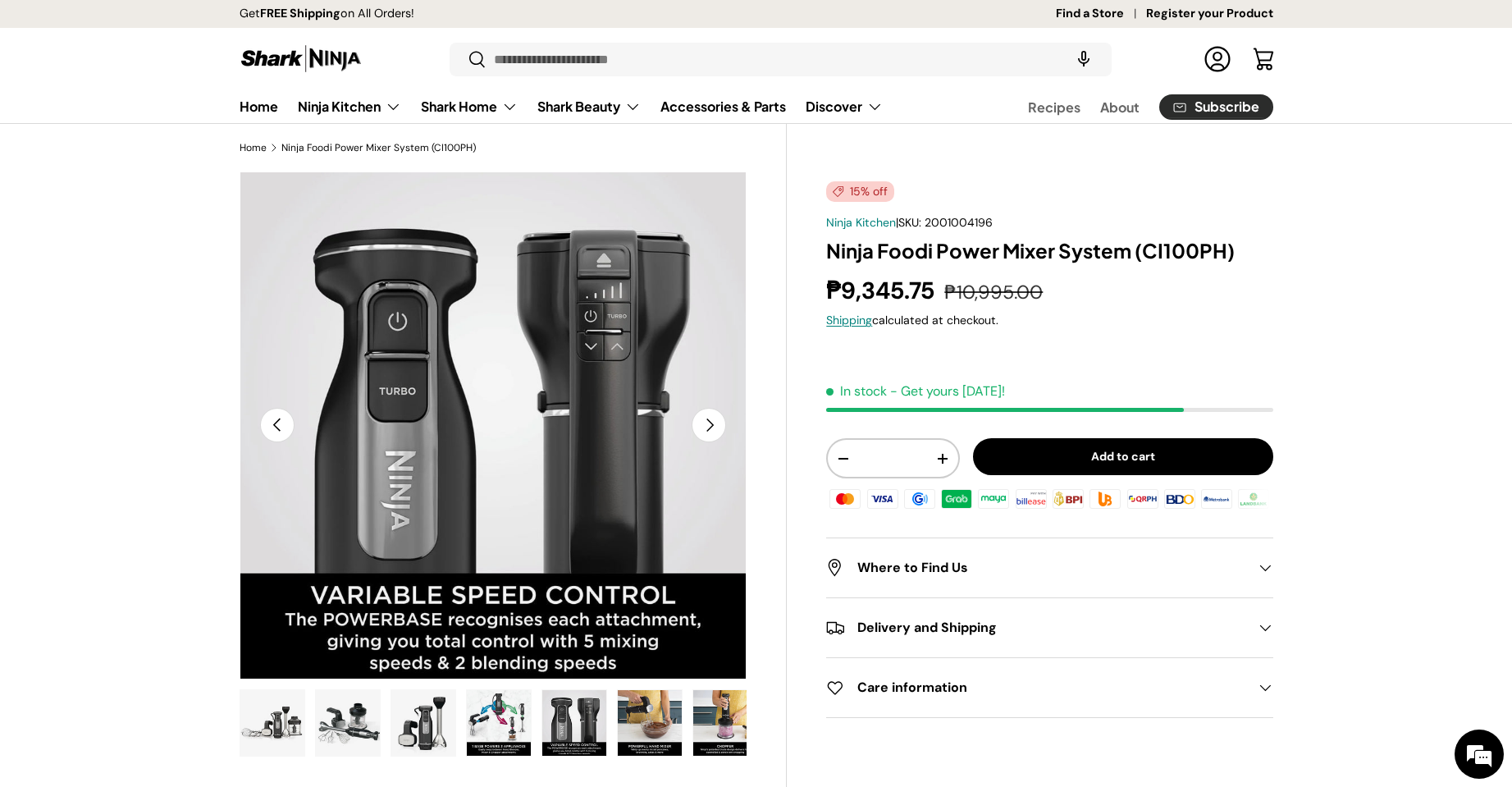
click at [709, 422] on button "Next" at bounding box center [709, 425] width 35 height 35
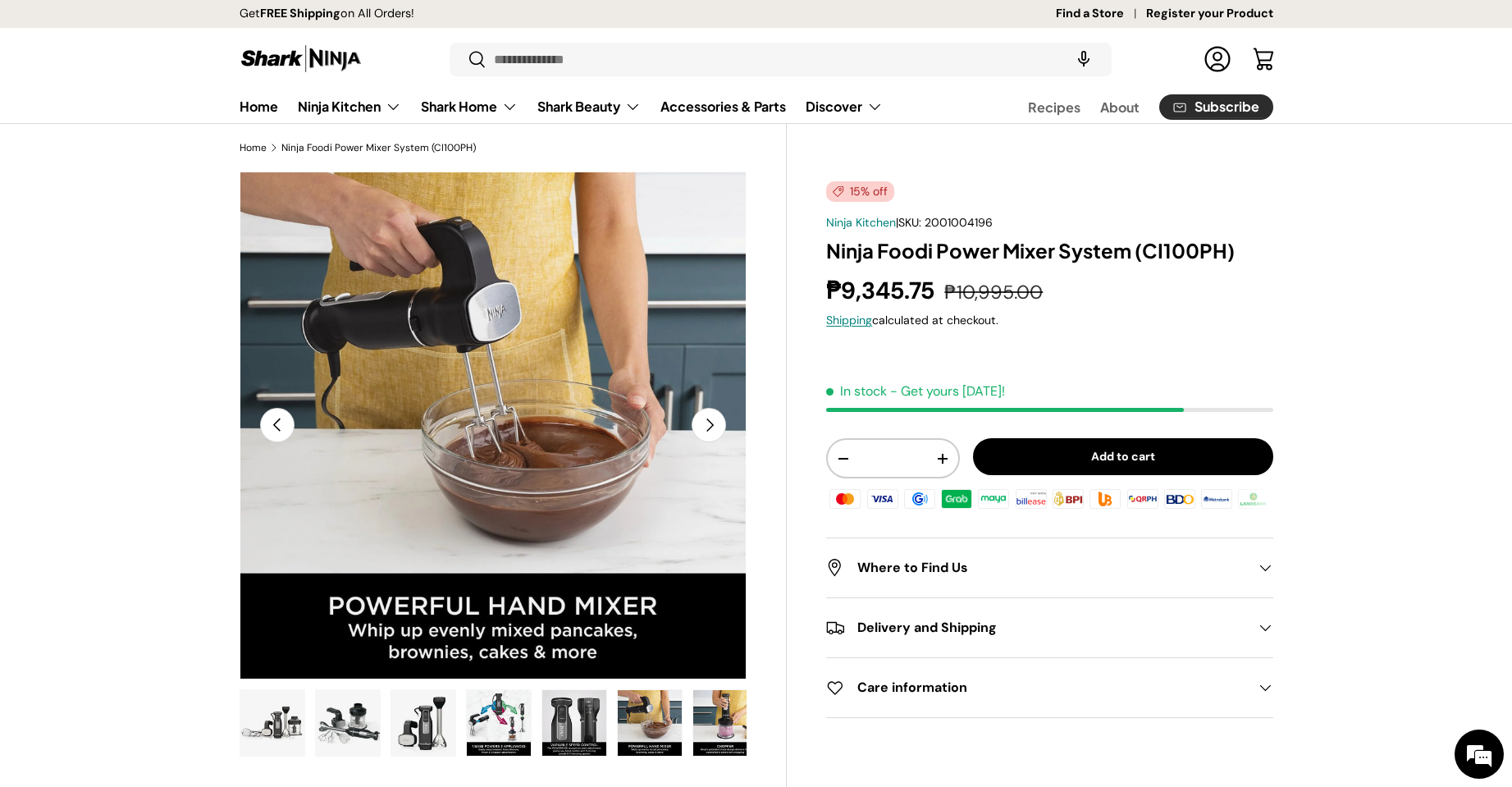
click at [709, 422] on button "Next" at bounding box center [709, 425] width 35 height 35
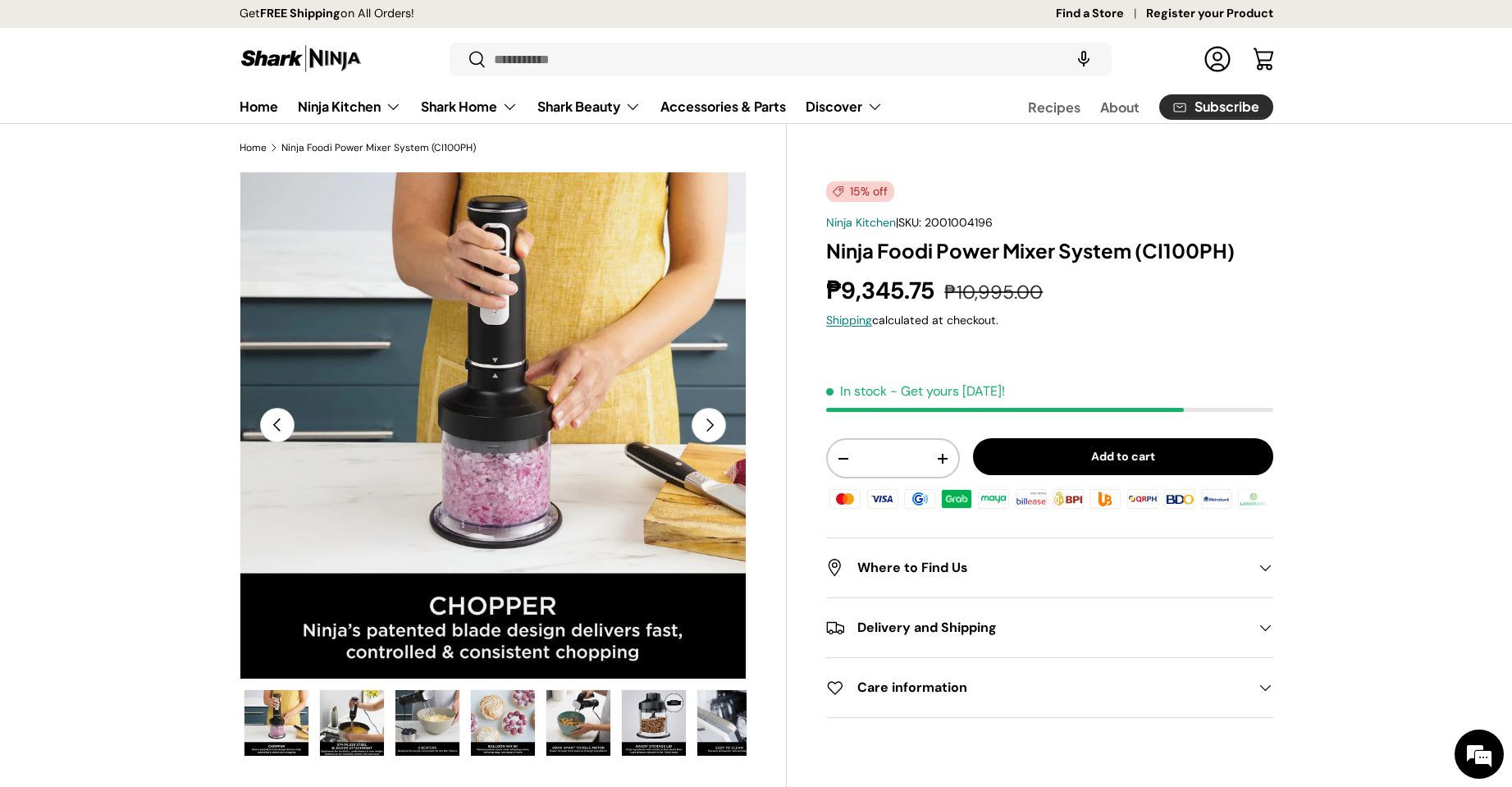
scroll to position [0, 453]
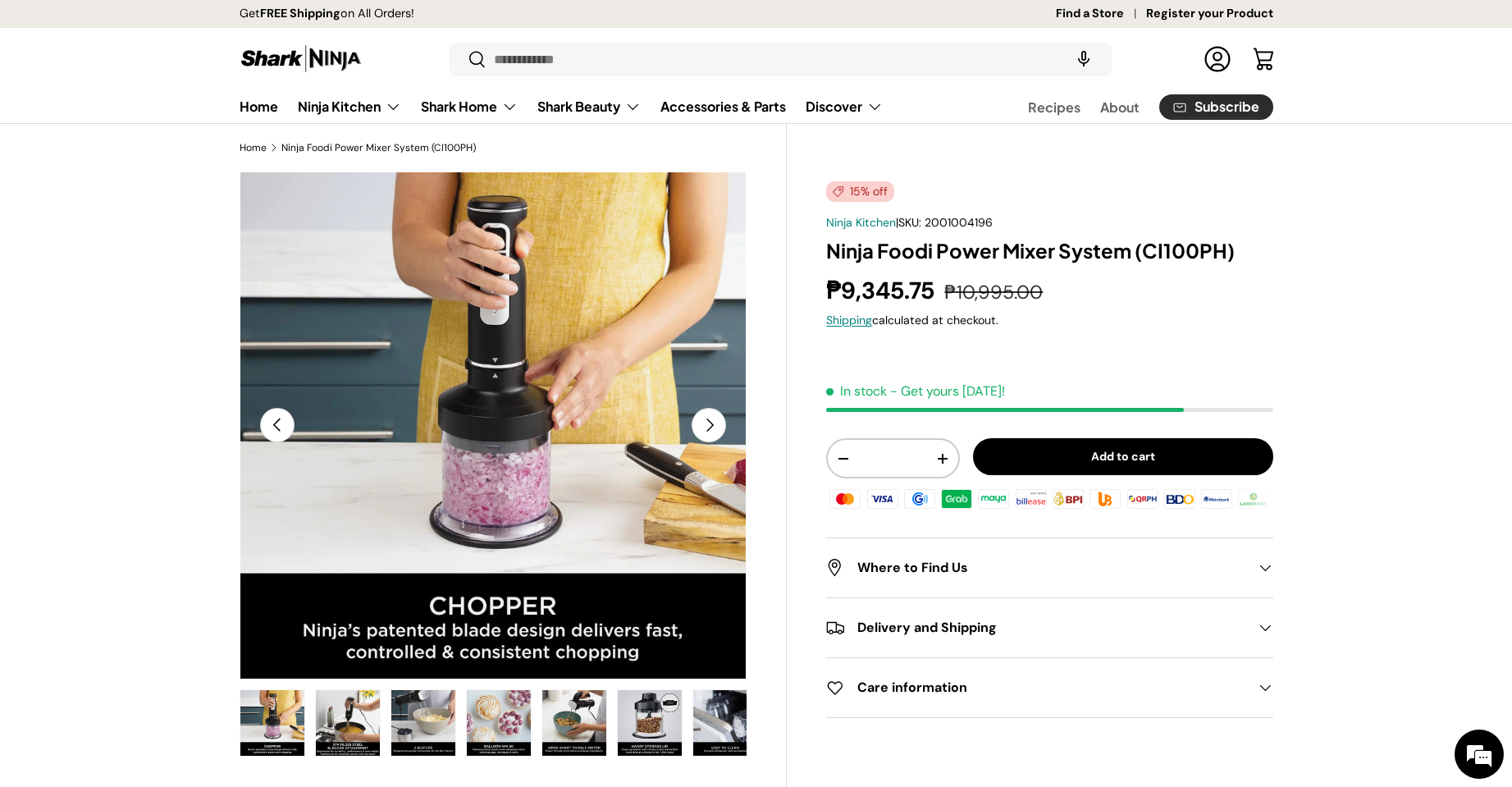
click at [709, 422] on button "Next" at bounding box center [709, 425] width 35 height 35
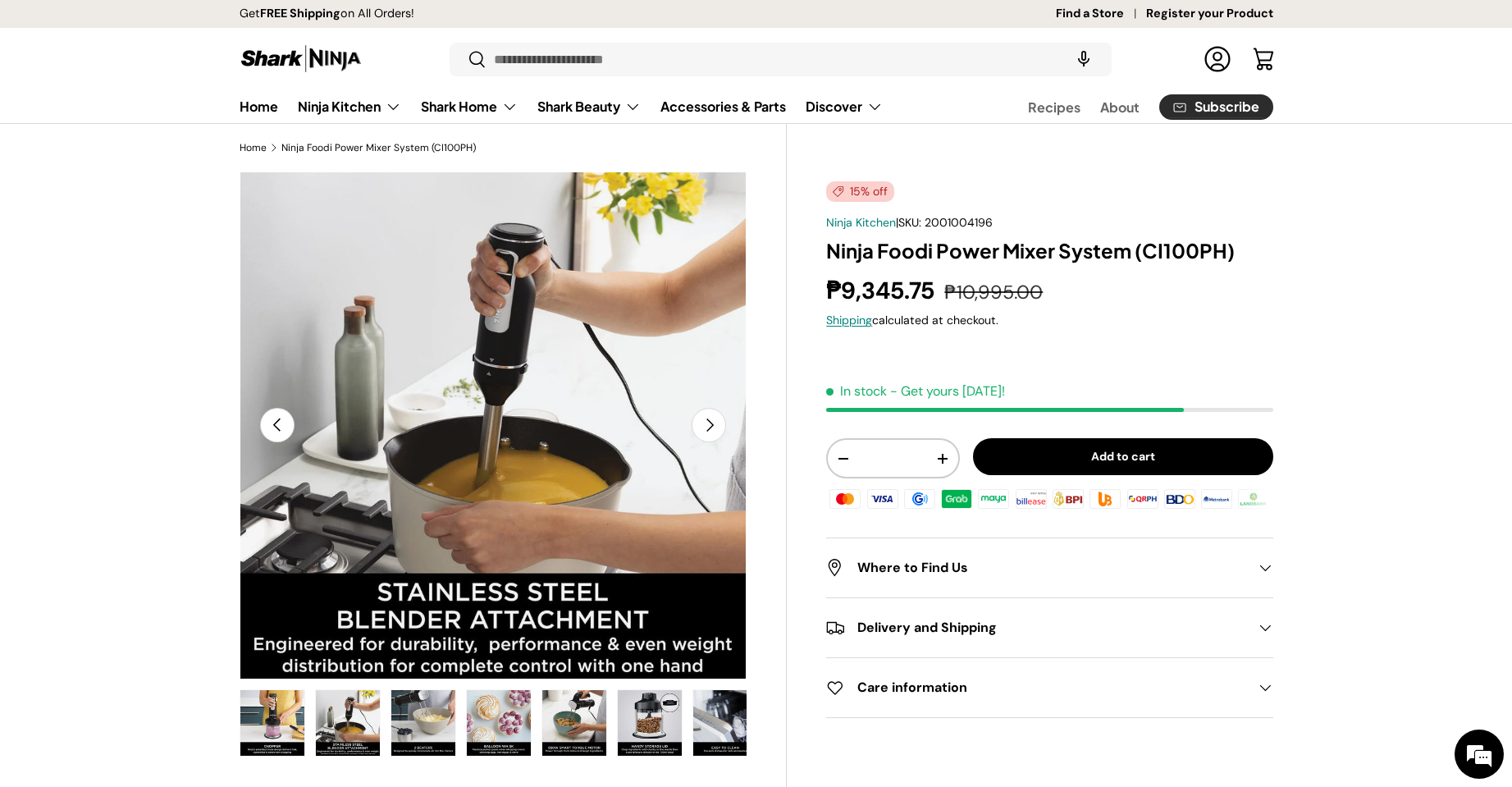
click at [709, 422] on button "Next" at bounding box center [709, 425] width 35 height 35
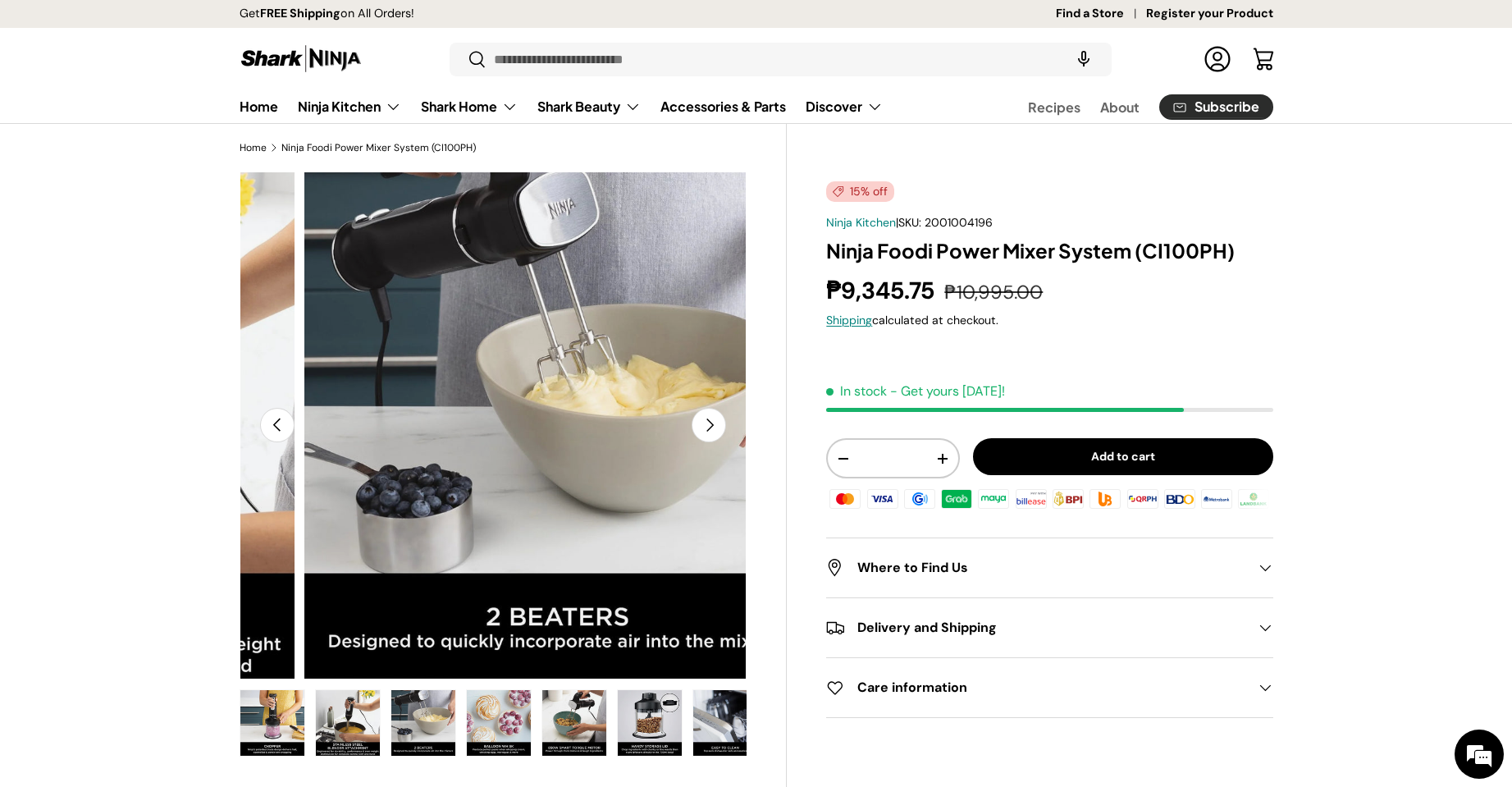
scroll to position [0, 4126]
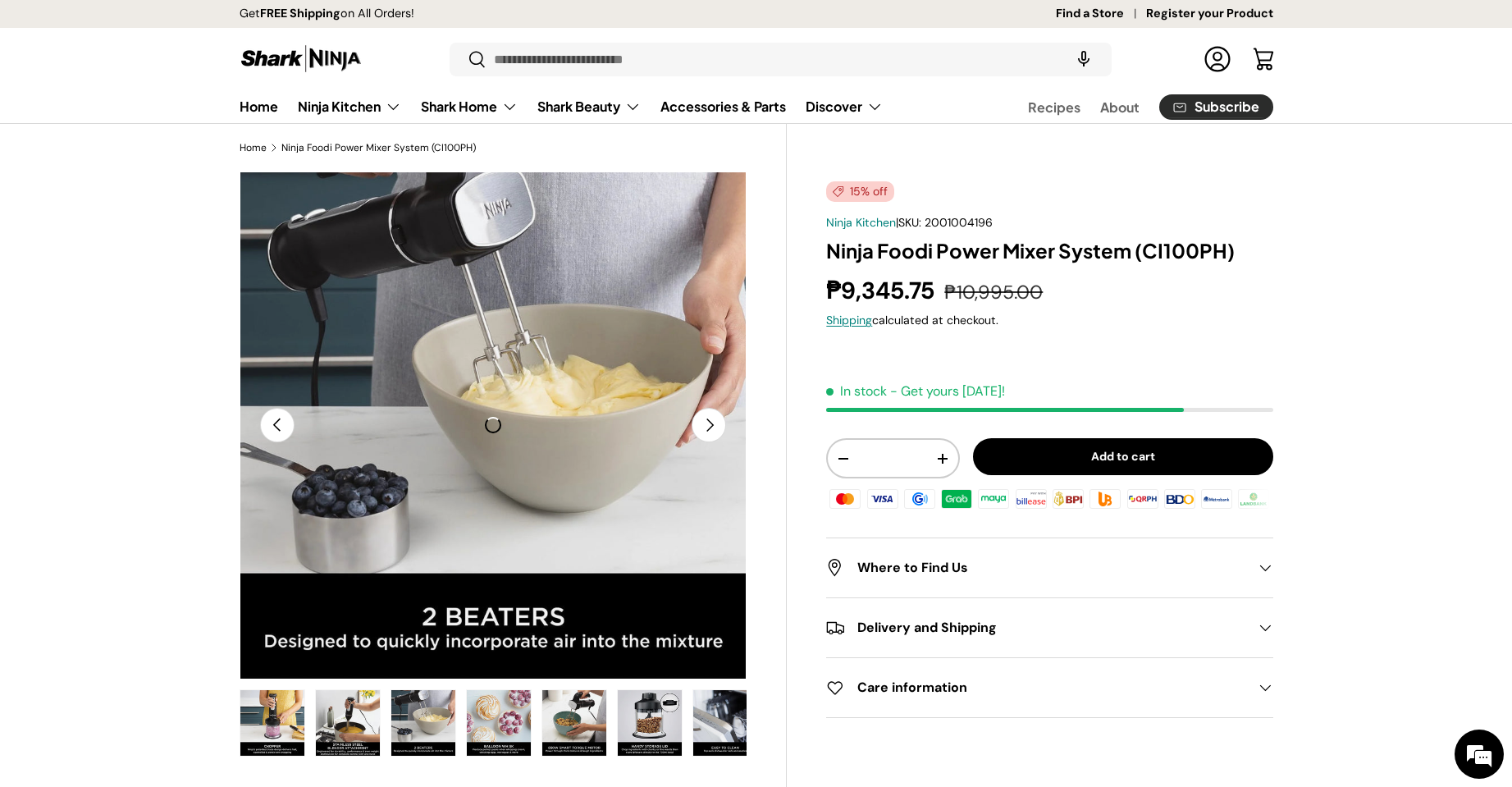
click at [276, 429] on button "Previous" at bounding box center [277, 425] width 35 height 35
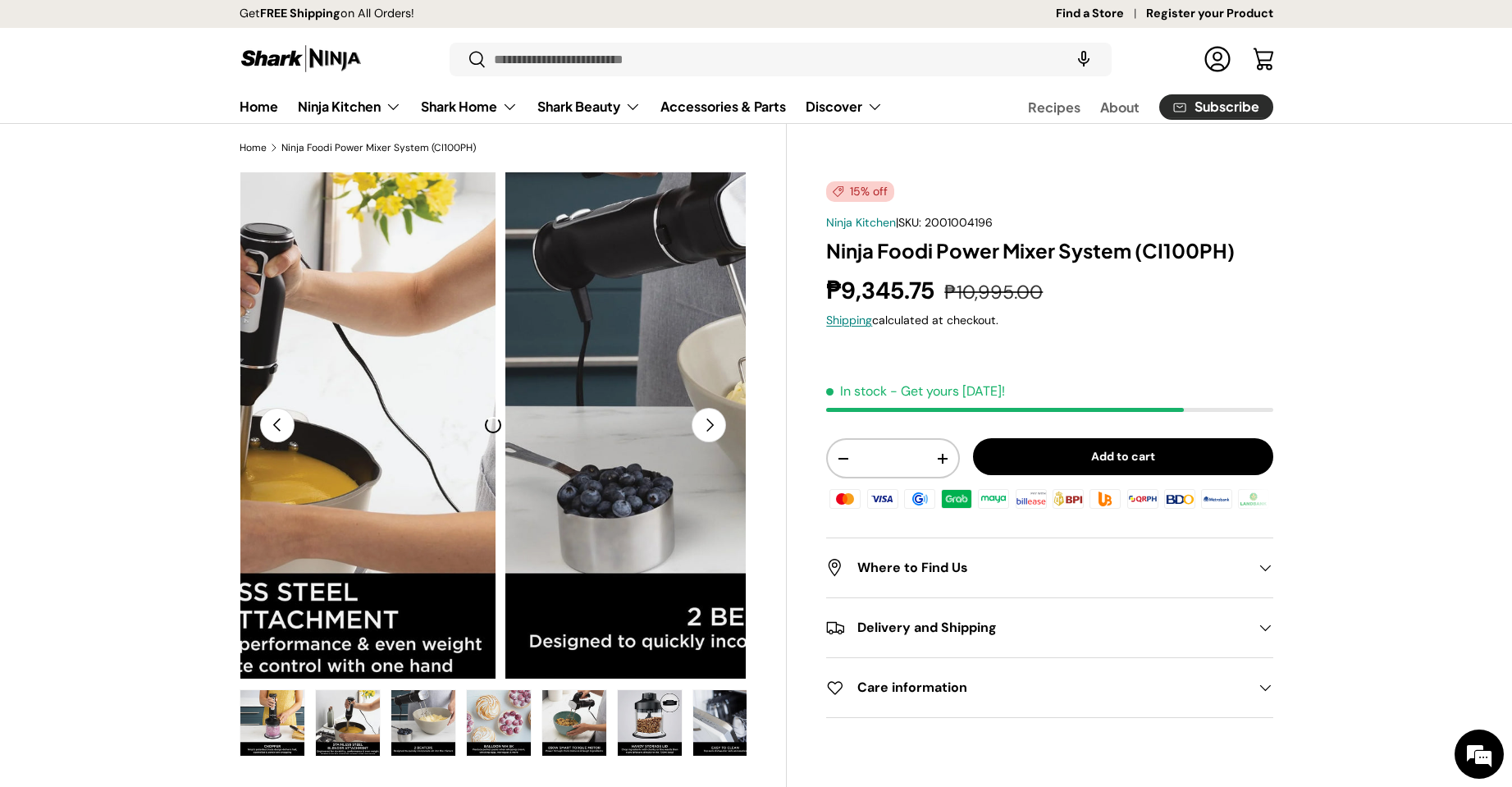
click at [276, 429] on button "Previous" at bounding box center [277, 425] width 35 height 35
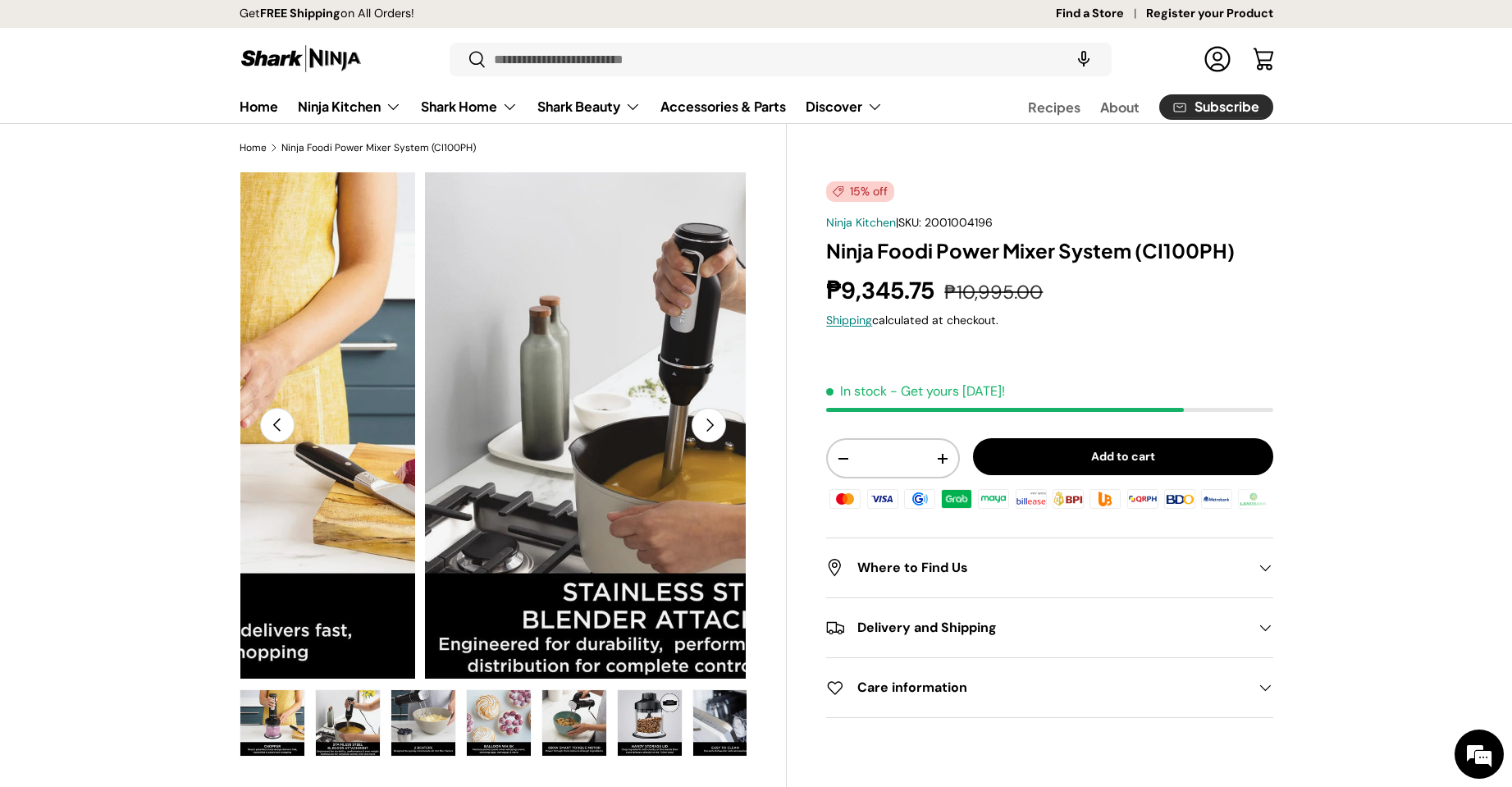
click at [276, 429] on button "Previous" at bounding box center [277, 425] width 35 height 35
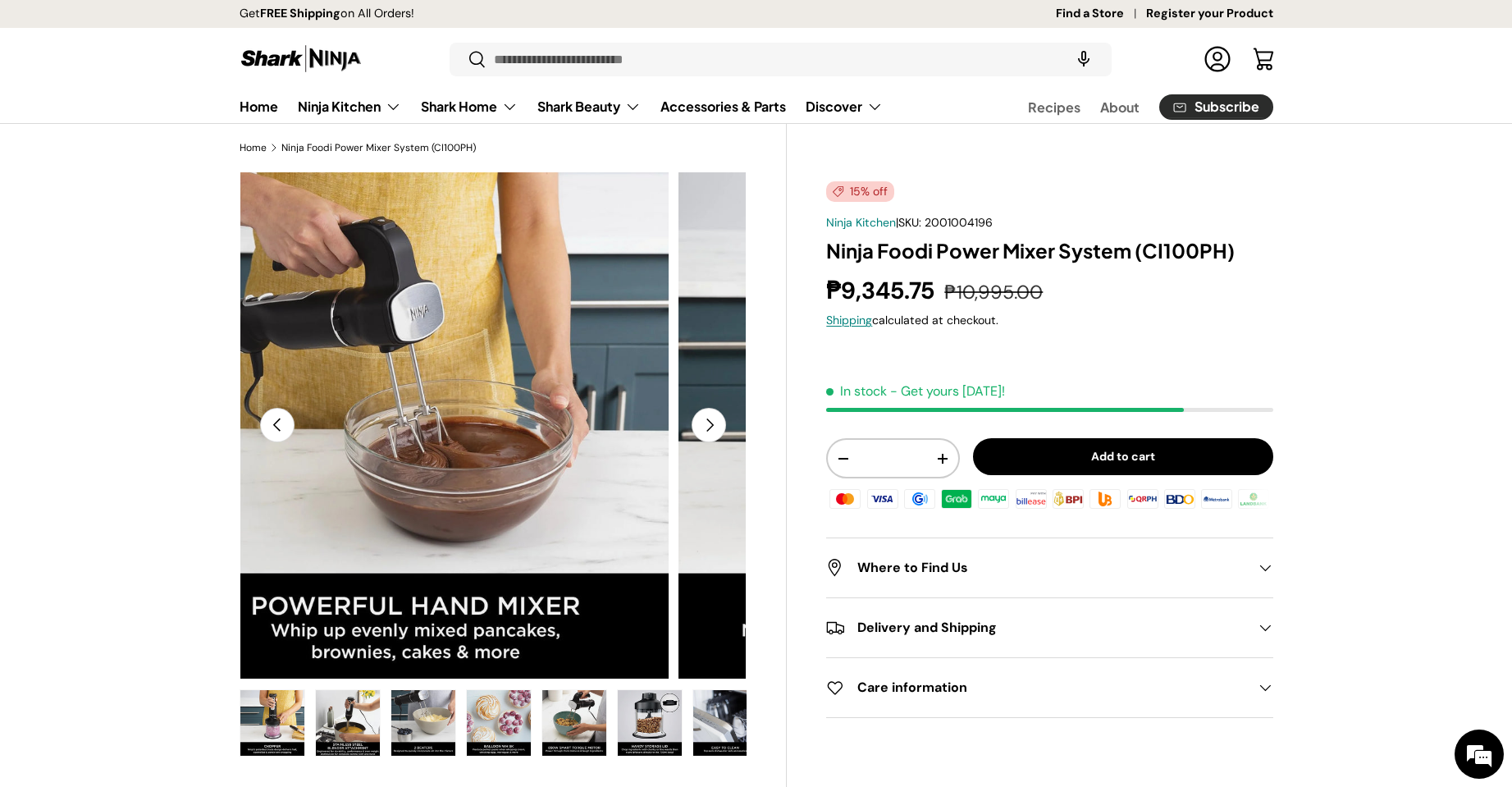
scroll to position [0, 377]
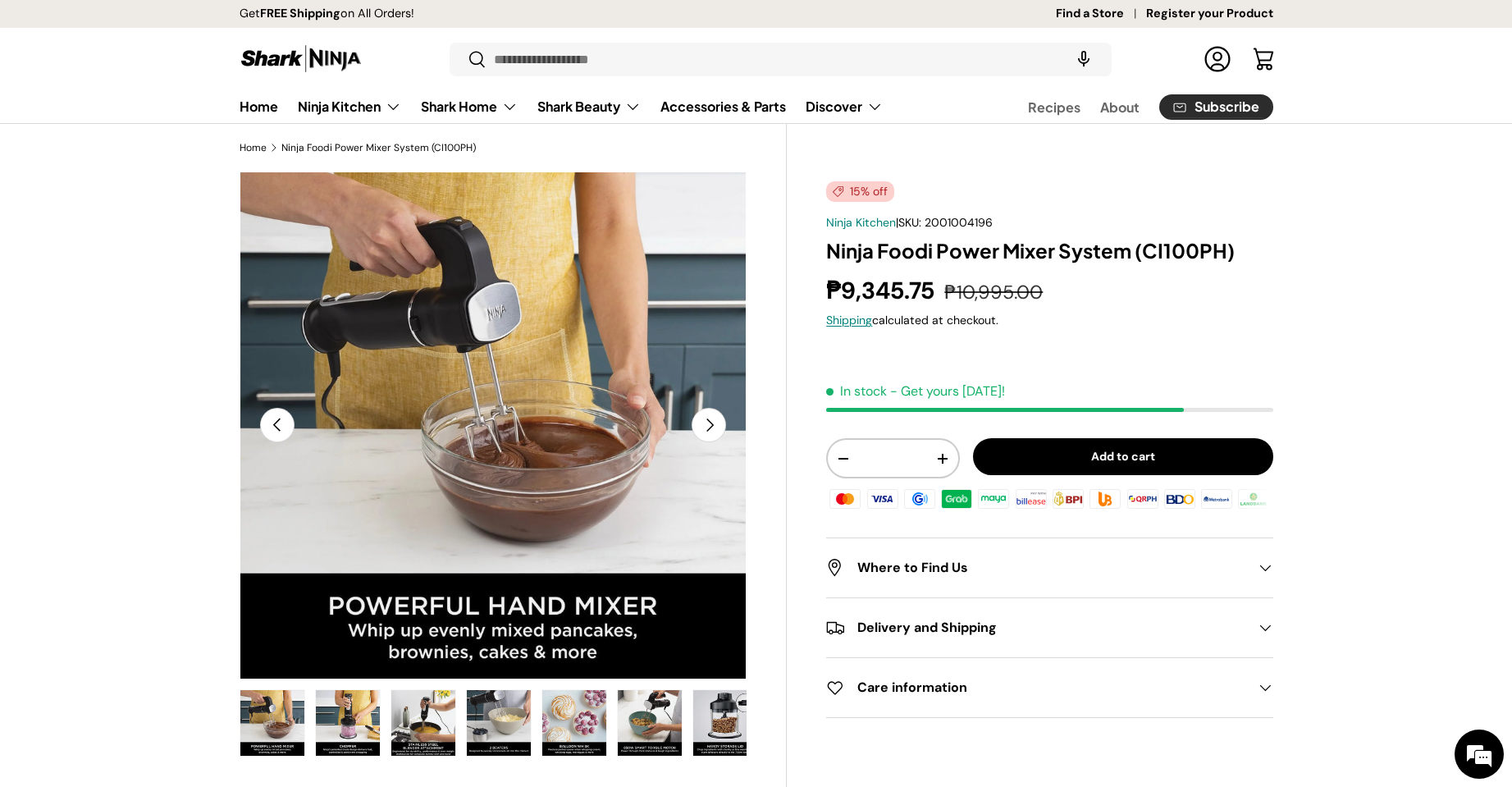
click at [276, 429] on button "Previous" at bounding box center [277, 425] width 35 height 35
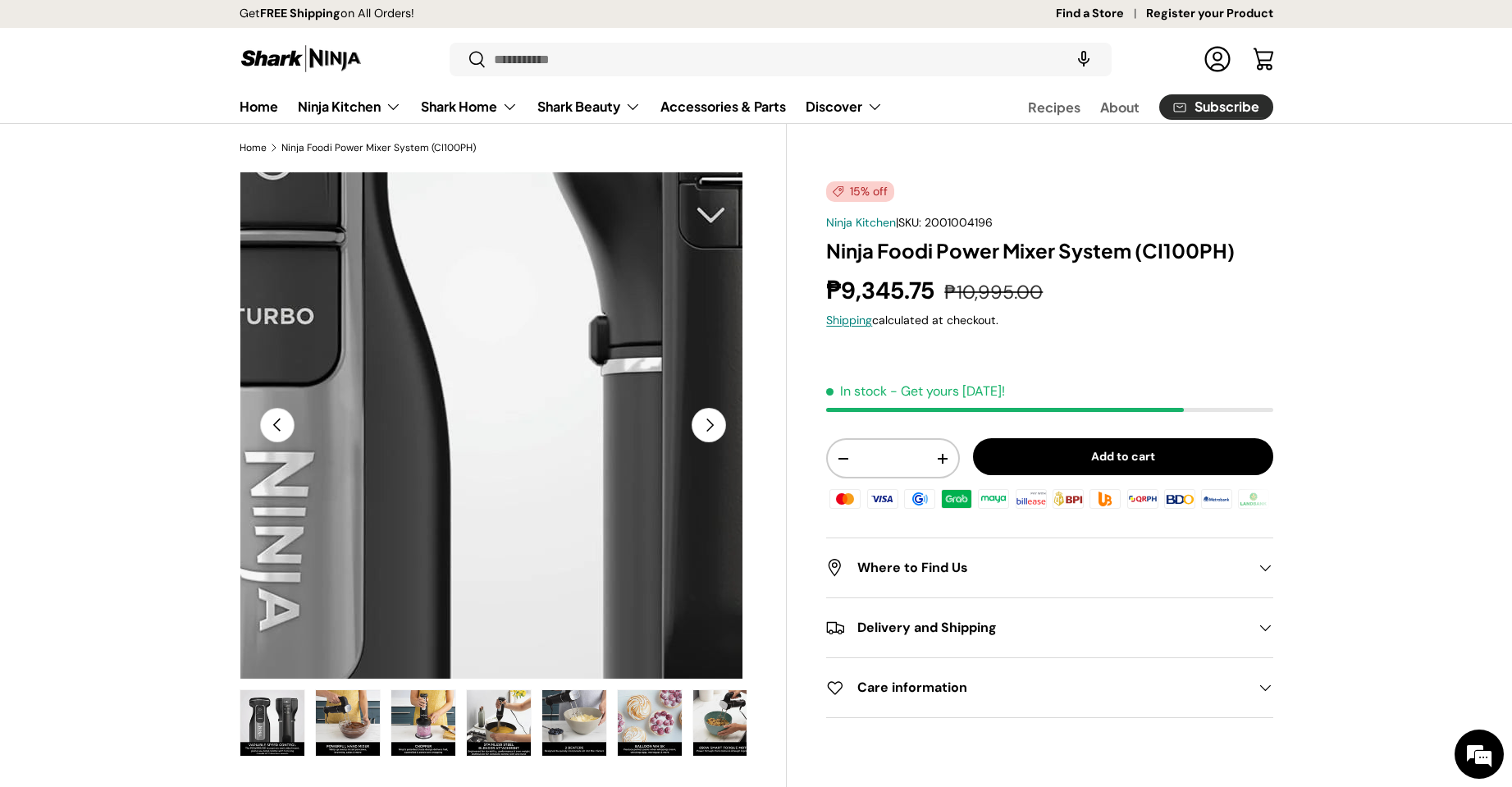
scroll to position [0, 2063]
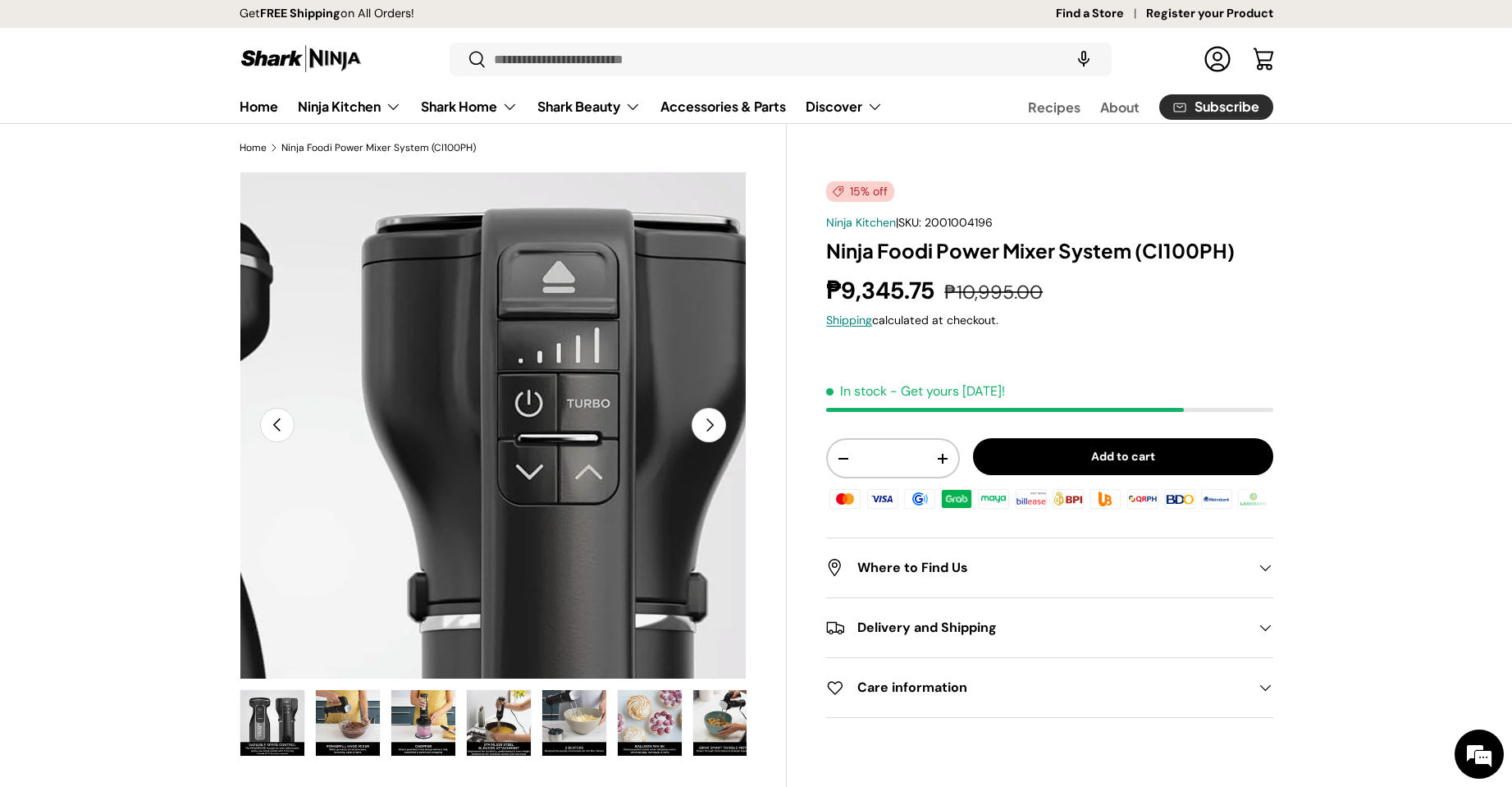
click at [641, 247] on img "Gallery Viewer" at bounding box center [493, 425] width 508 height 508
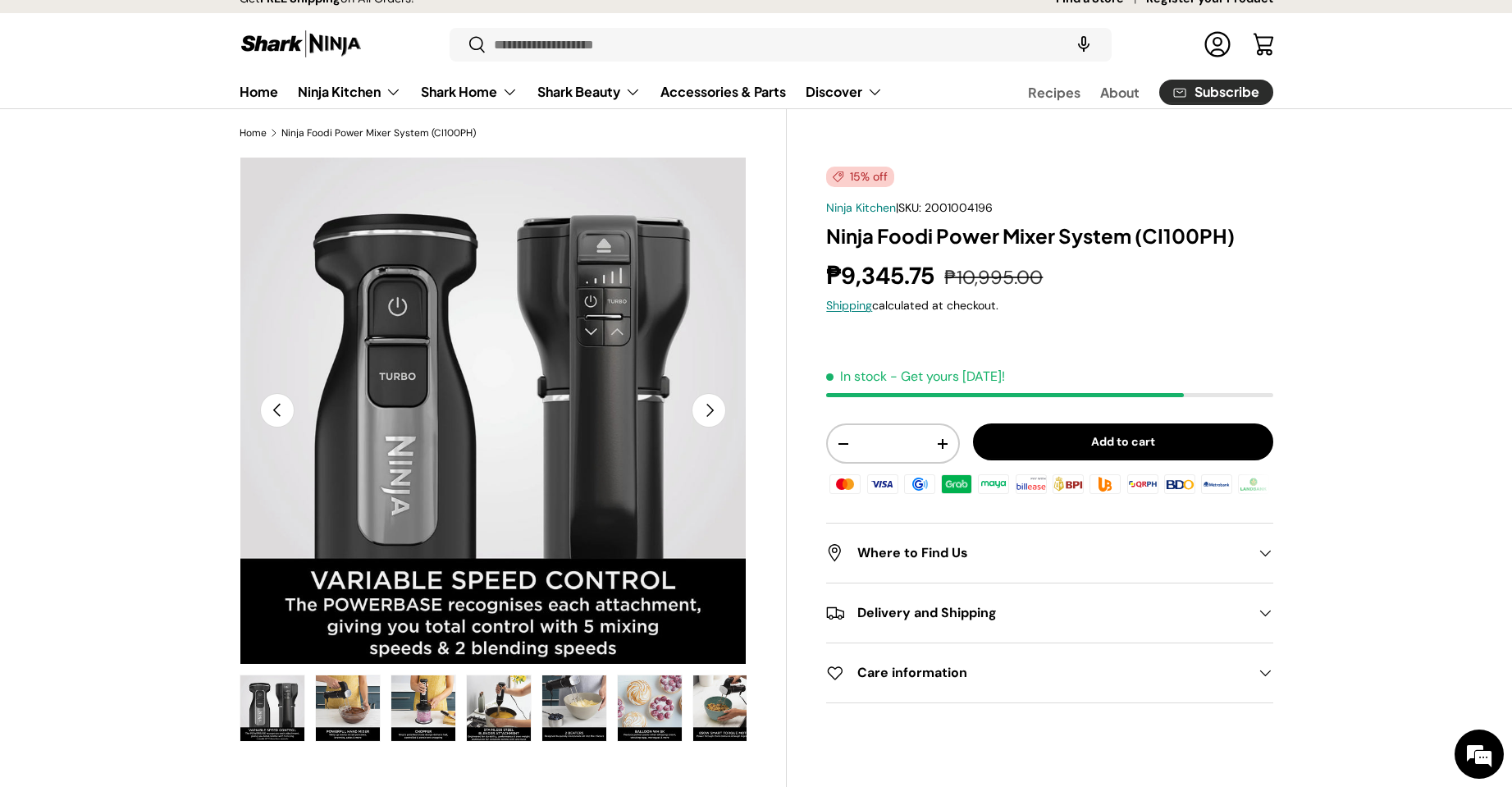
scroll to position [0, 0]
